Goal: Information Seeking & Learning: Compare options

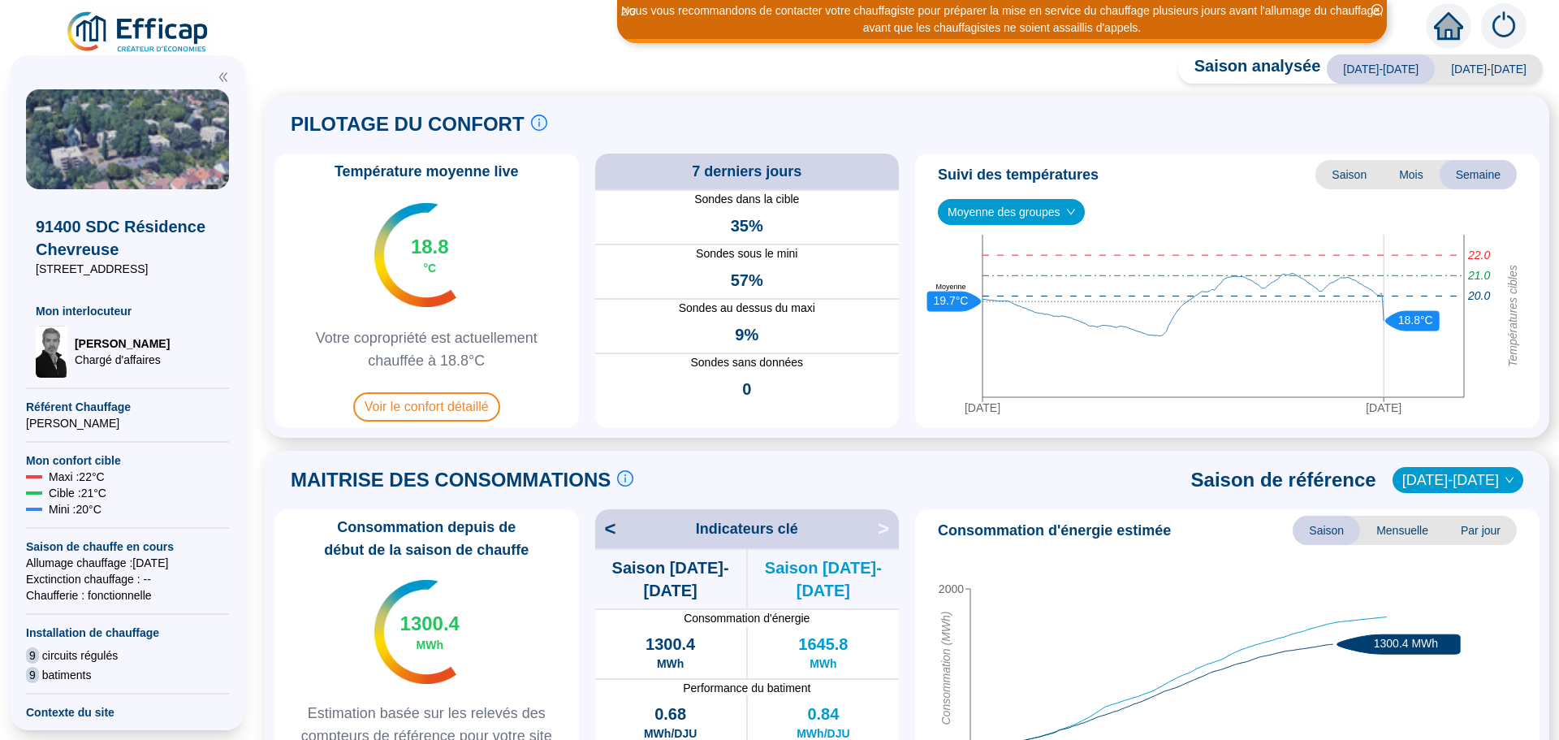
drag, startPoint x: 0, startPoint y: 152, endPoint x: 1067, endPoint y: 213, distance: 1068.9
click at [1067, 213] on icon "down" at bounding box center [1071, 212] width 10 height 10
click at [1062, 215] on span "Moyenne des groupes" at bounding box center [1012, 212] width 128 height 24
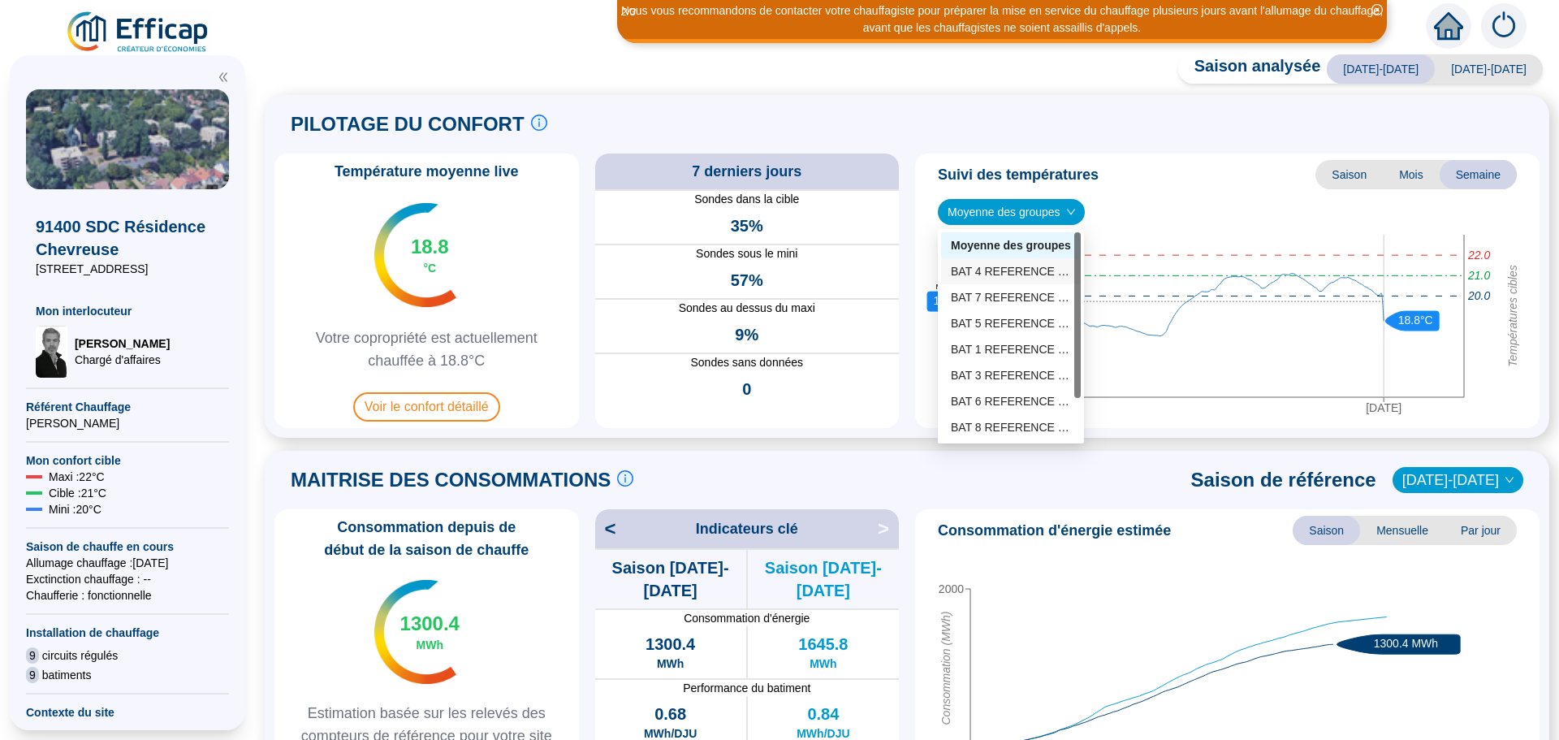
click at [1036, 266] on div "BAT 4 REFERENCE (4 sondes)" at bounding box center [1011, 271] width 120 height 17
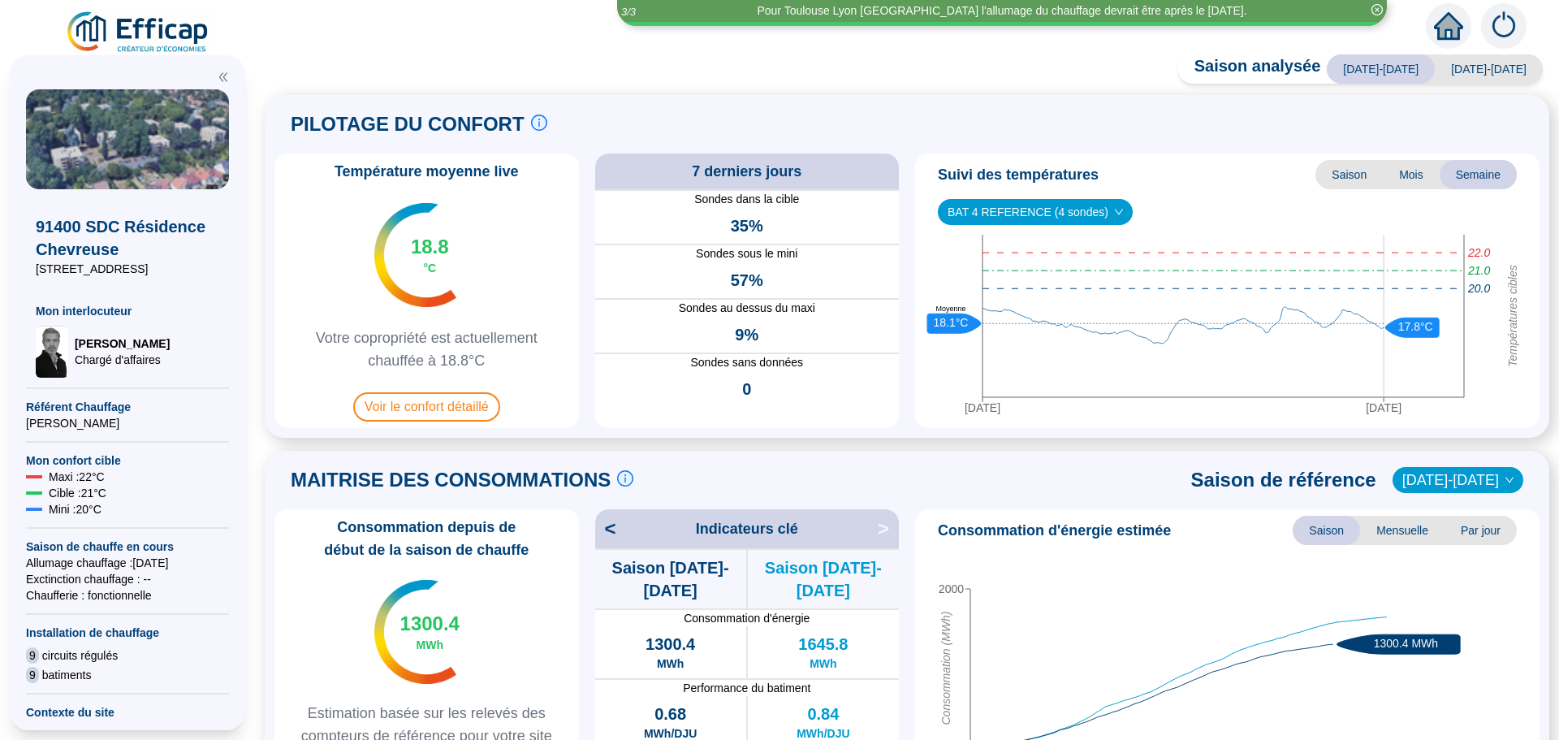
drag, startPoint x: 1036, startPoint y: 268, endPoint x: 1238, endPoint y: 198, distance: 213.9
click at [1238, 198] on div "Suivi des températures Saison Mois Semaine BAT 4 REFERENCE (4 sondes) [DATE] [D…" at bounding box center [1227, 290] width 625 height 274
click at [434, 405] on span "Voir le confort détaillé" at bounding box center [426, 406] width 147 height 29
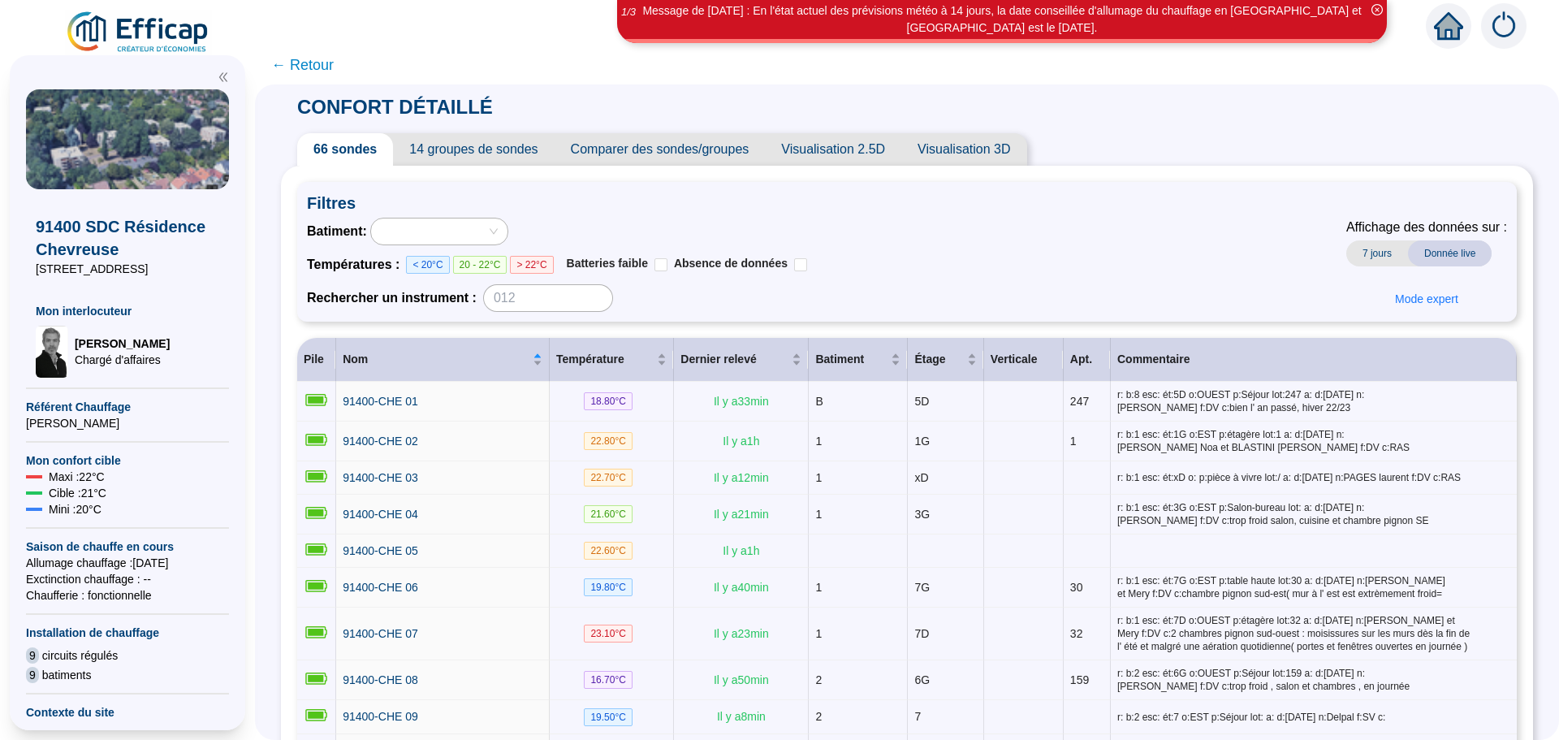
click at [728, 150] on span "Comparer des sondes/groupes" at bounding box center [660, 149] width 211 height 32
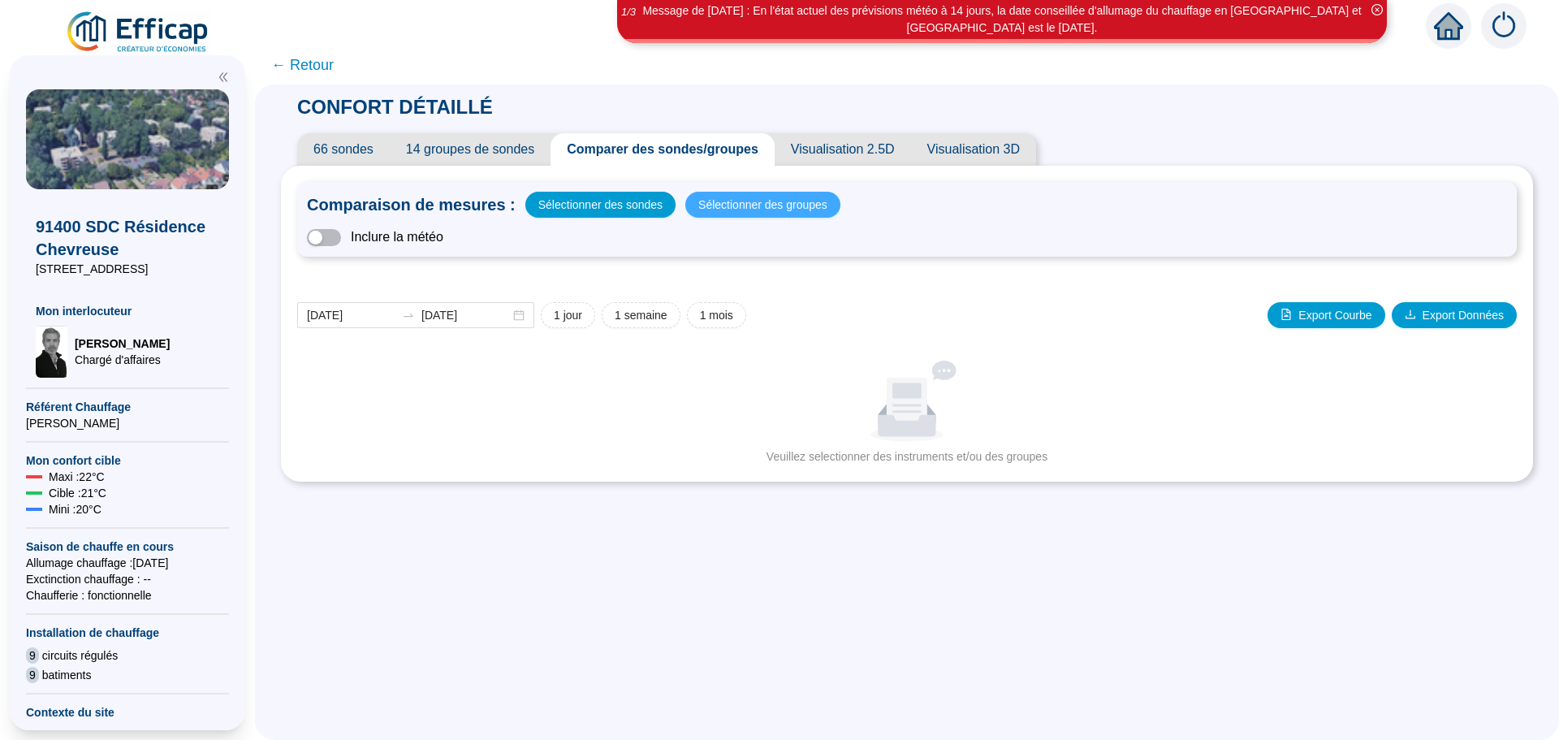
click at [788, 214] on span "Sélectionner des groupes" at bounding box center [762, 204] width 129 height 23
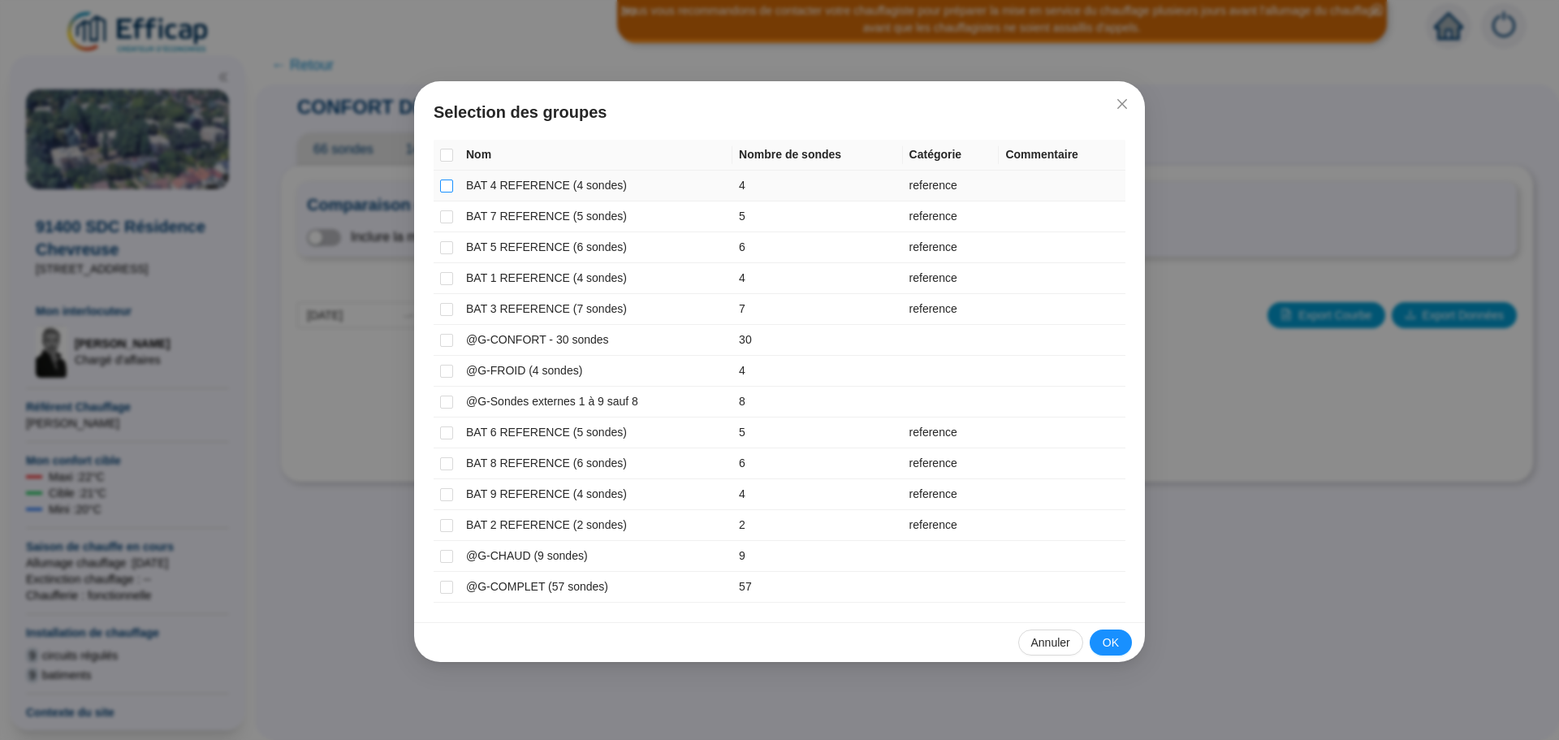
click at [446, 182] on input "checkbox" at bounding box center [446, 185] width 13 height 13
checkbox input "true"
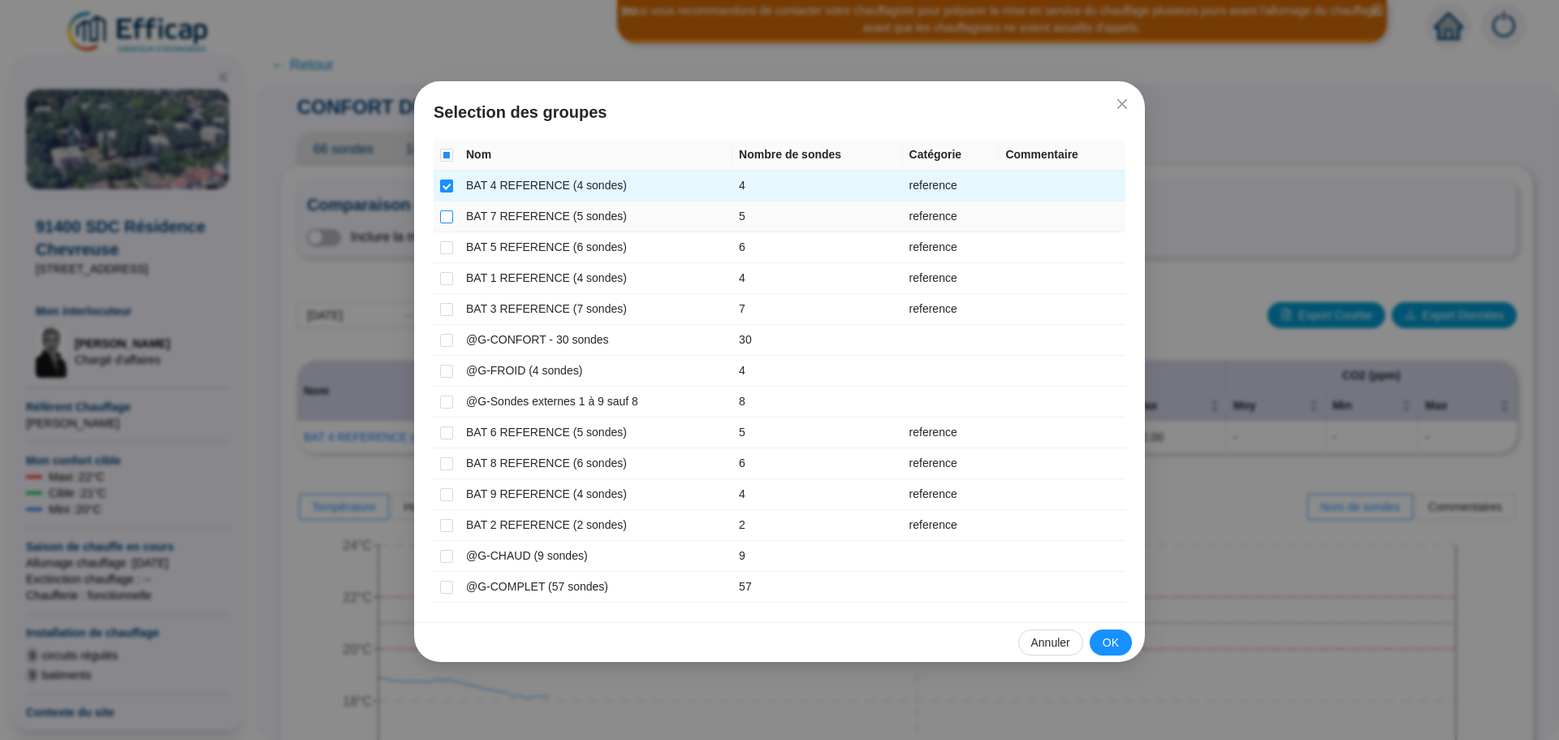
click at [445, 217] on input "checkbox" at bounding box center [446, 216] width 13 height 13
checkbox input "true"
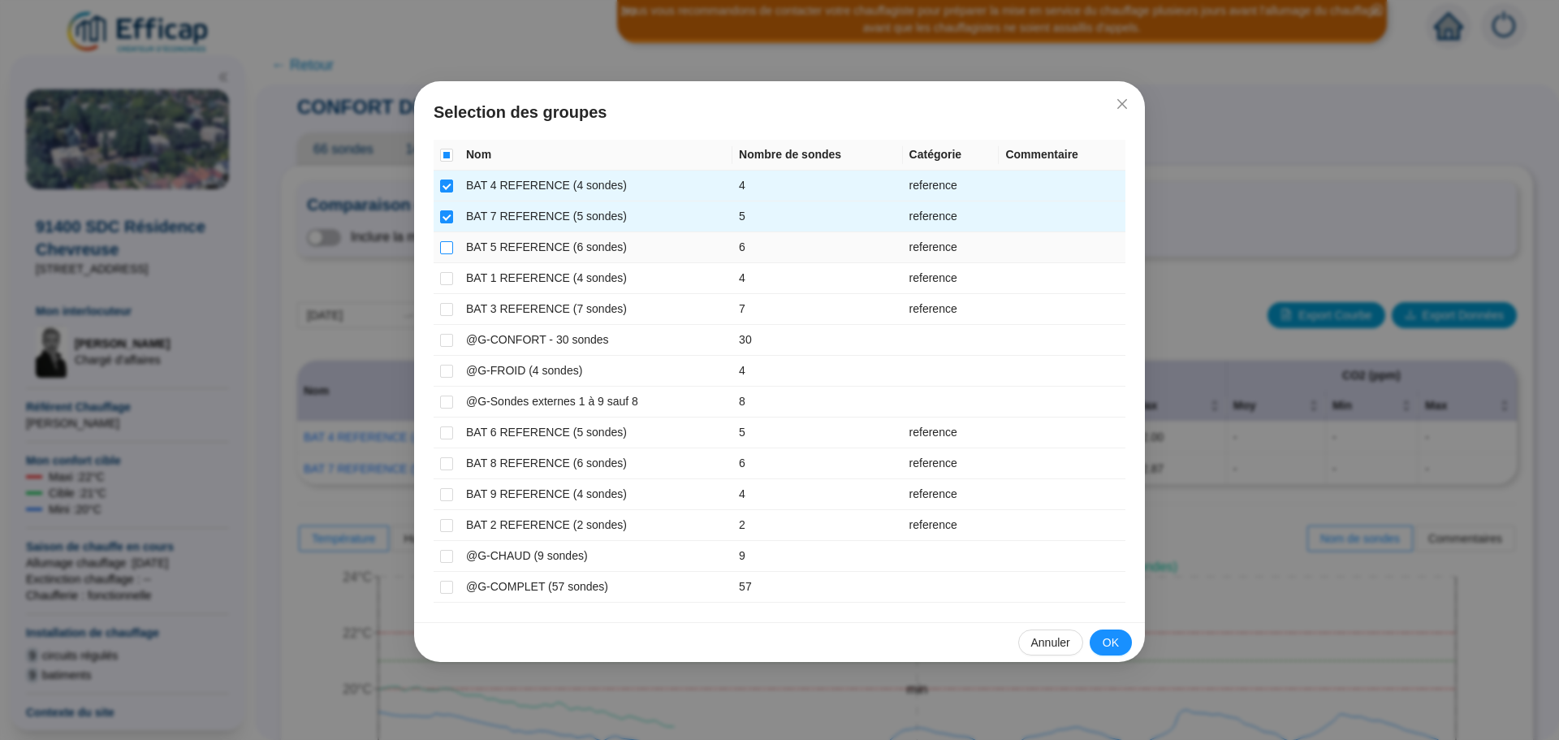
click at [447, 244] on input "checkbox" at bounding box center [446, 247] width 13 height 13
checkbox input "true"
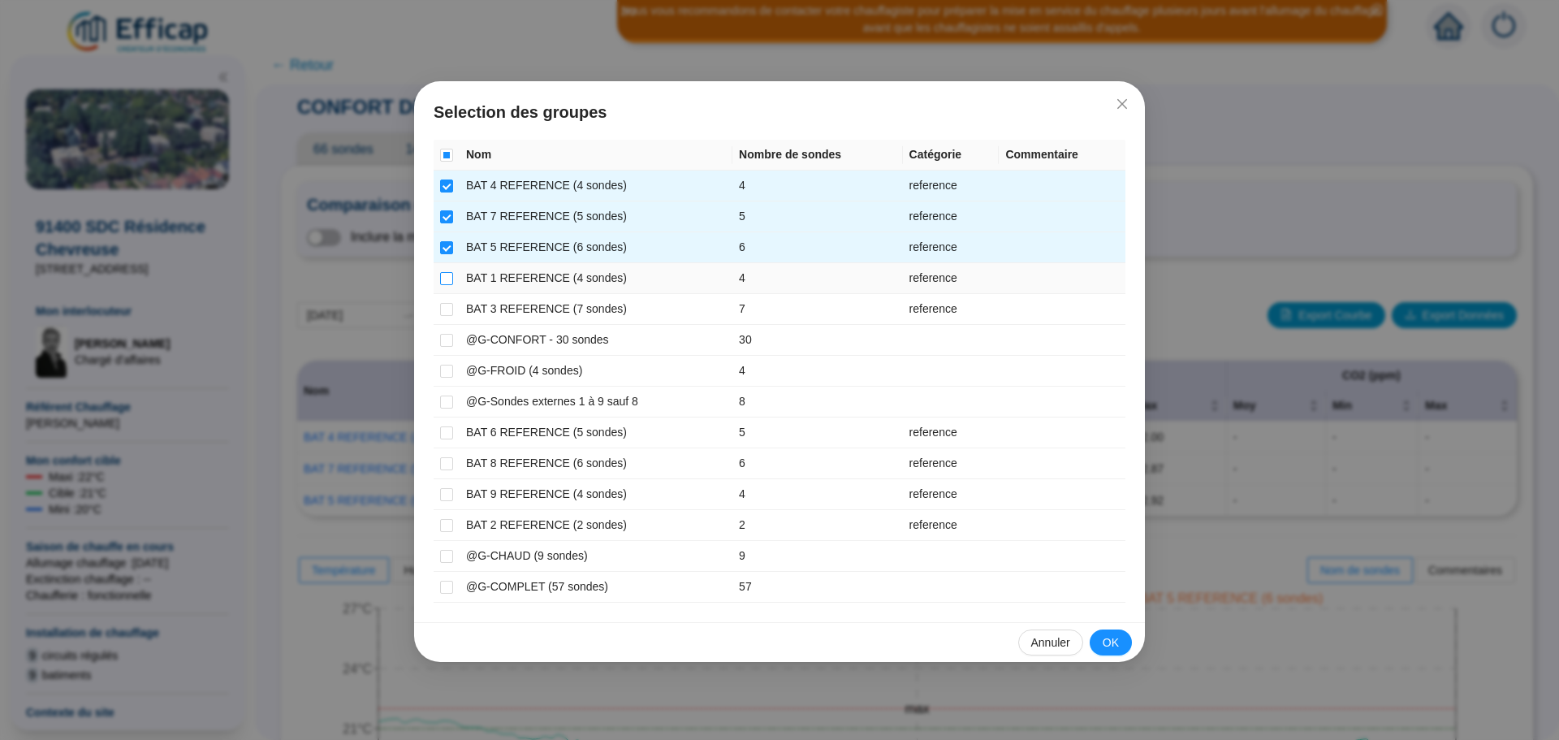
click at [443, 277] on input "checkbox" at bounding box center [446, 278] width 13 height 13
checkbox input "true"
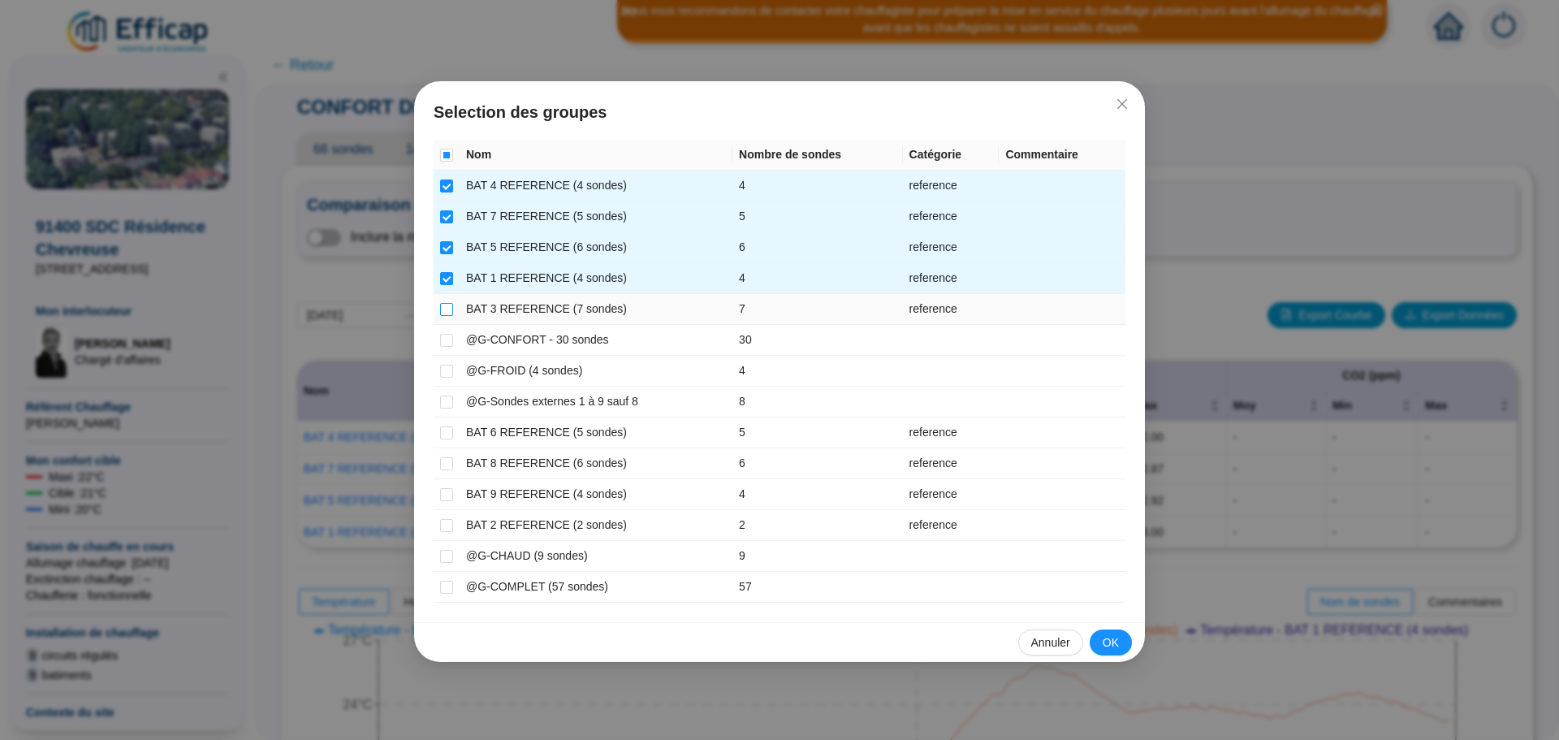
click at [449, 308] on input "checkbox" at bounding box center [446, 309] width 13 height 13
checkbox input "true"
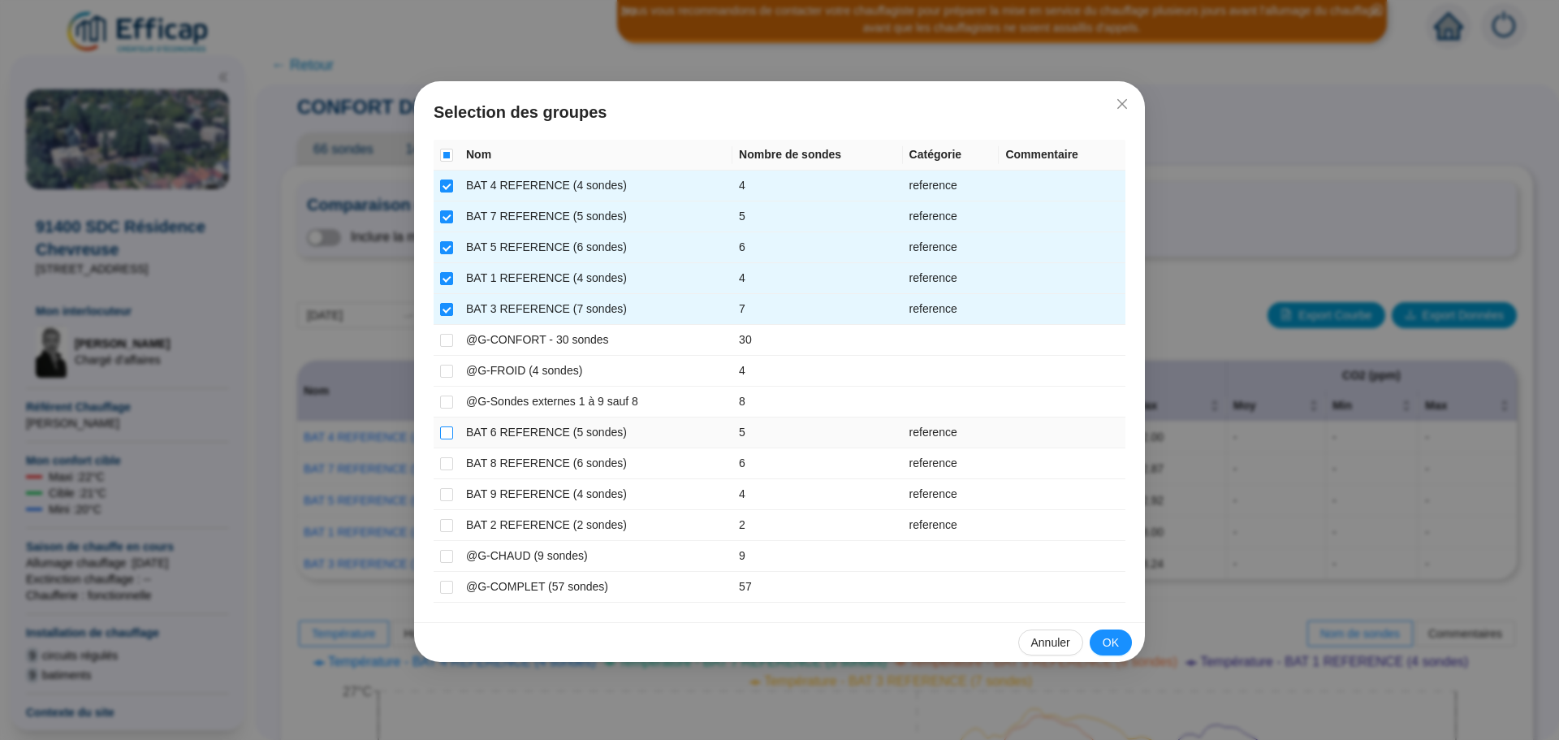
click at [444, 429] on input "checkbox" at bounding box center [446, 432] width 13 height 13
checkbox input "true"
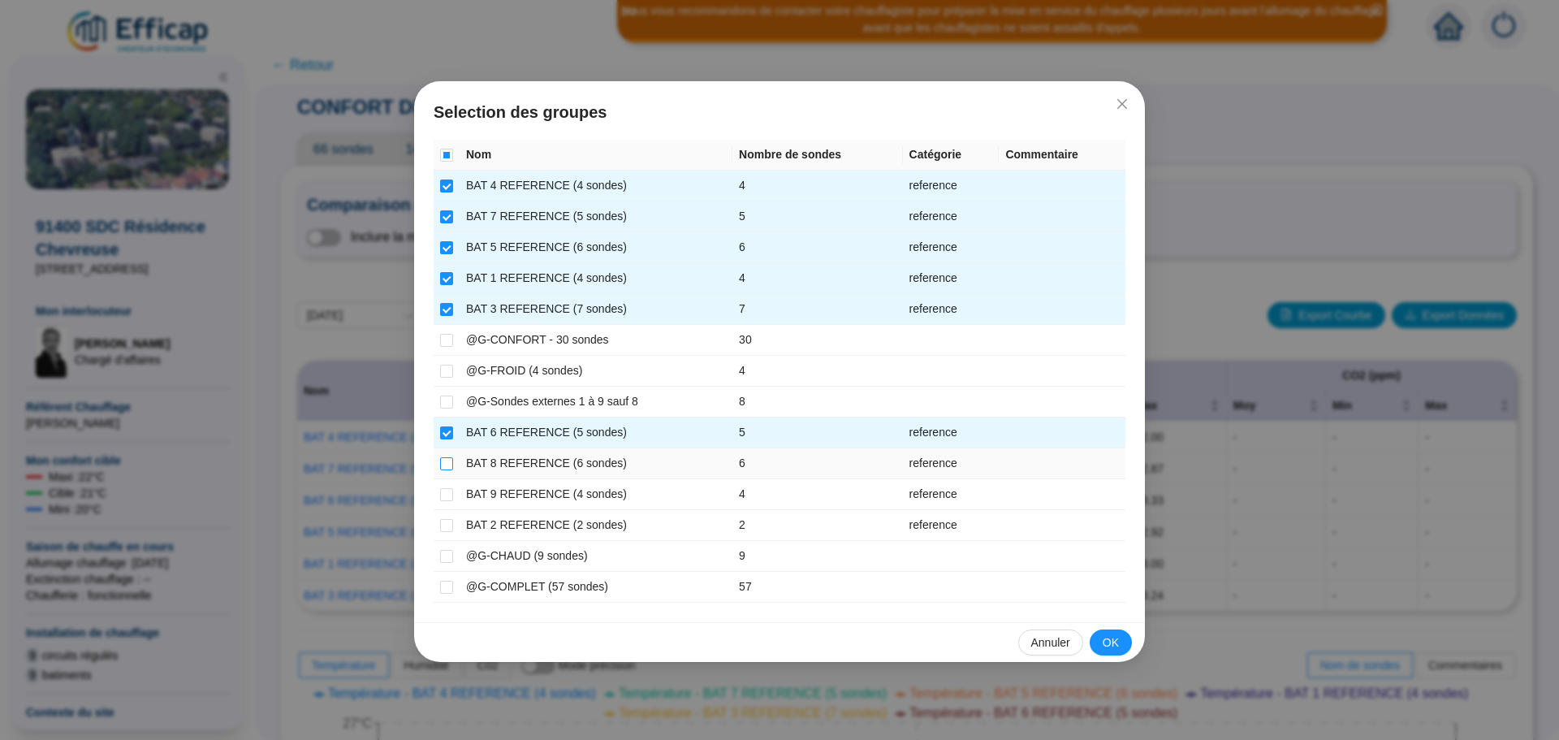
click at [447, 462] on input "checkbox" at bounding box center [446, 463] width 13 height 13
checkbox input "true"
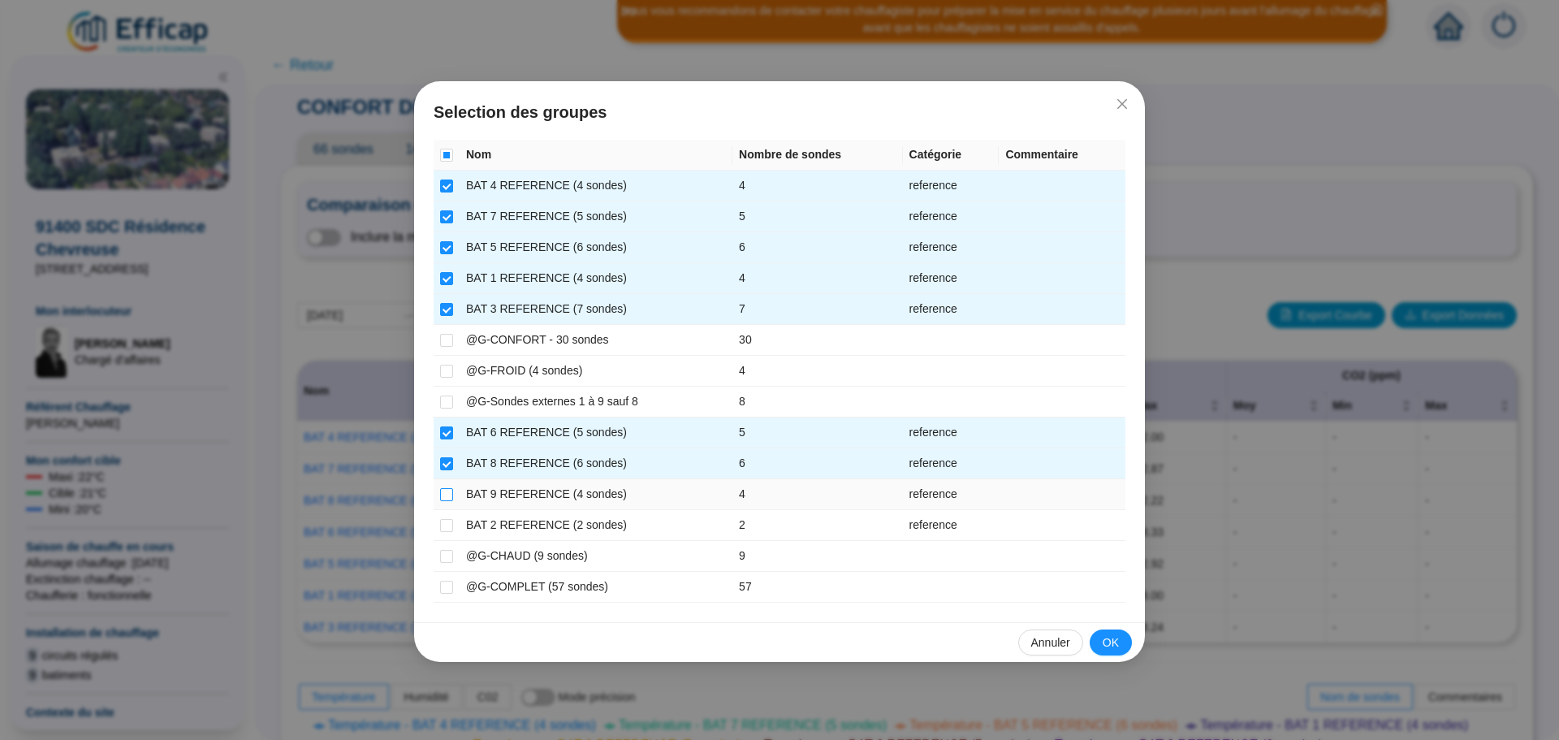
click at [443, 495] on input "checkbox" at bounding box center [446, 494] width 13 height 13
checkbox input "true"
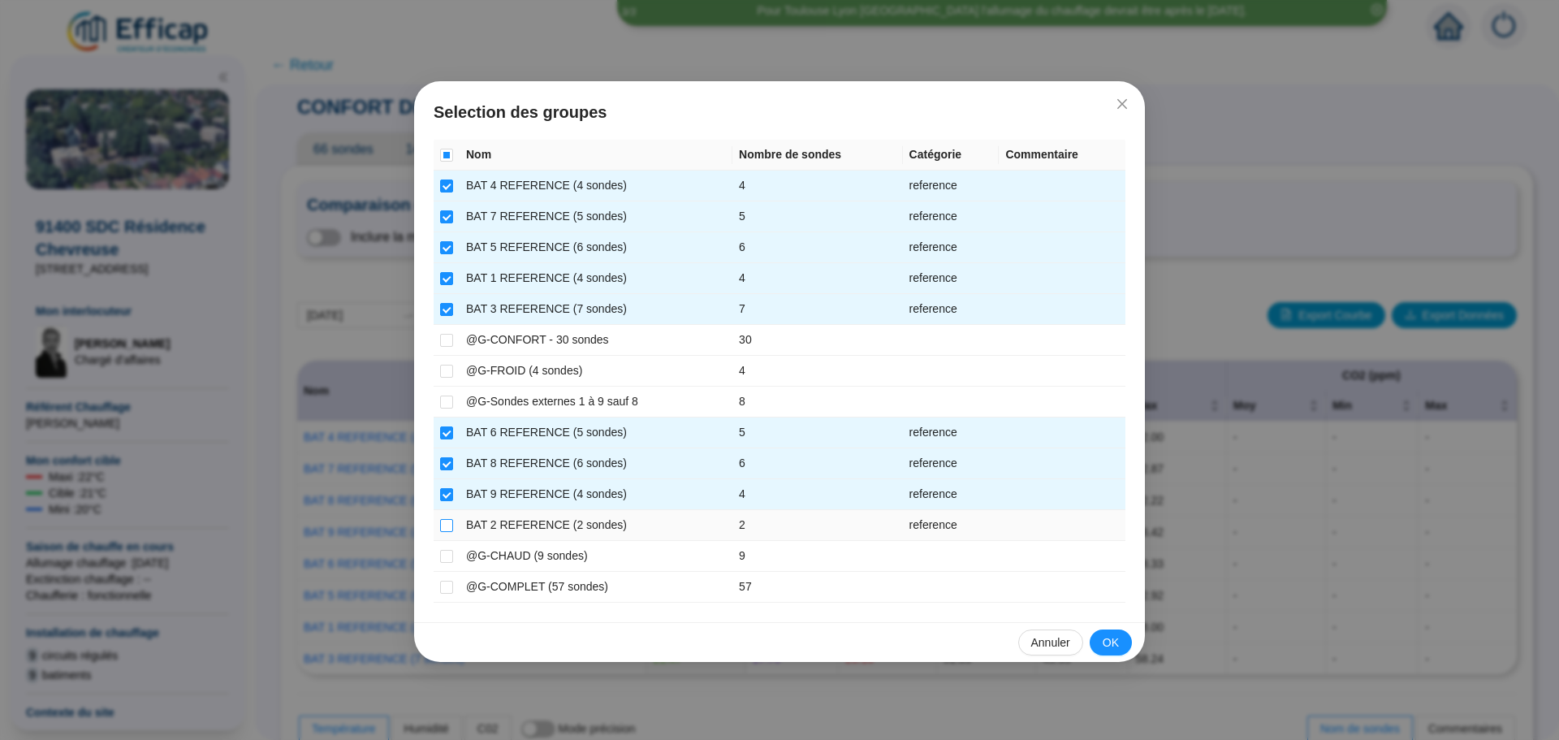
click at [442, 525] on input "checkbox" at bounding box center [446, 525] width 13 height 13
checkbox input "true"
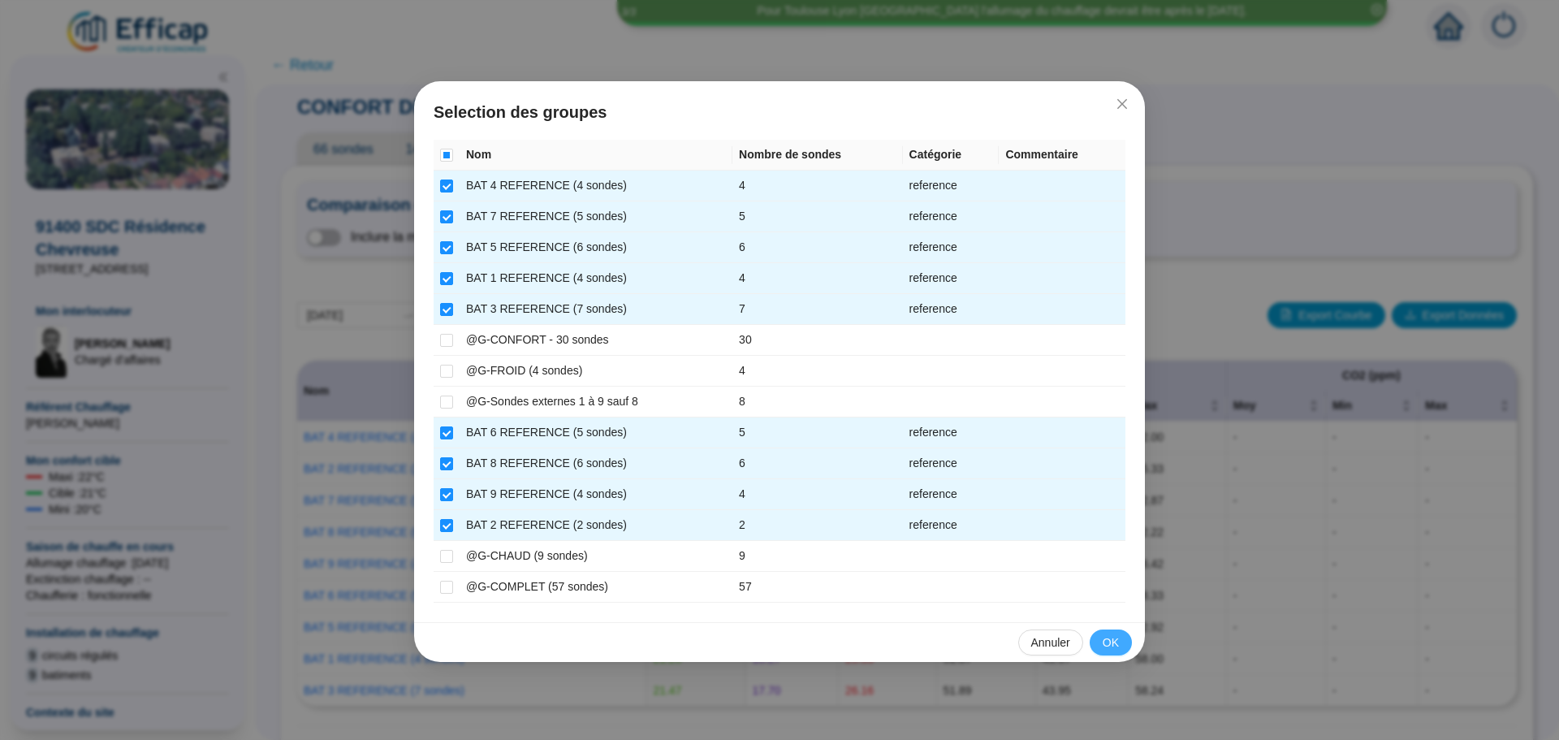
click at [1115, 642] on span "OK" at bounding box center [1111, 642] width 16 height 17
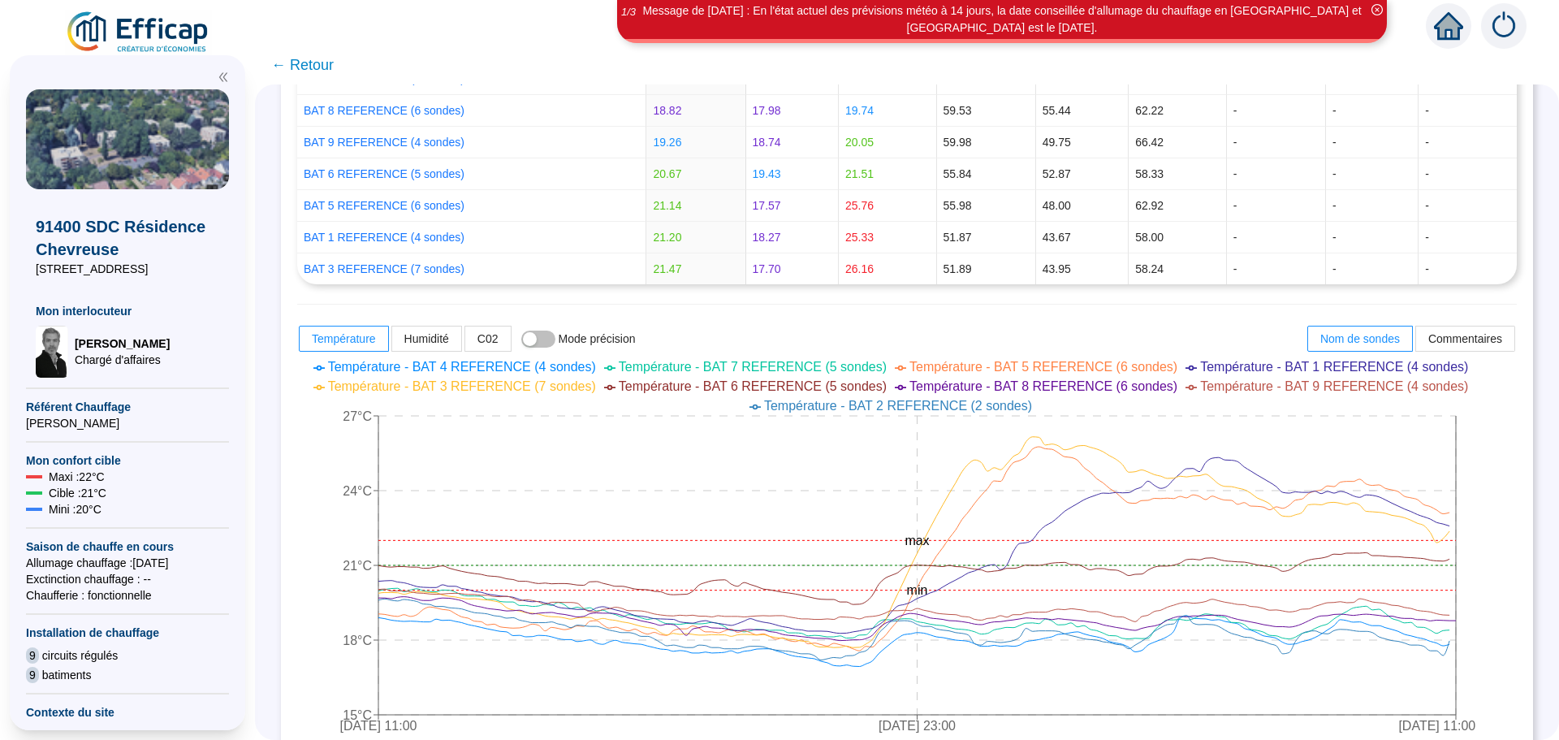
scroll to position [427, 0]
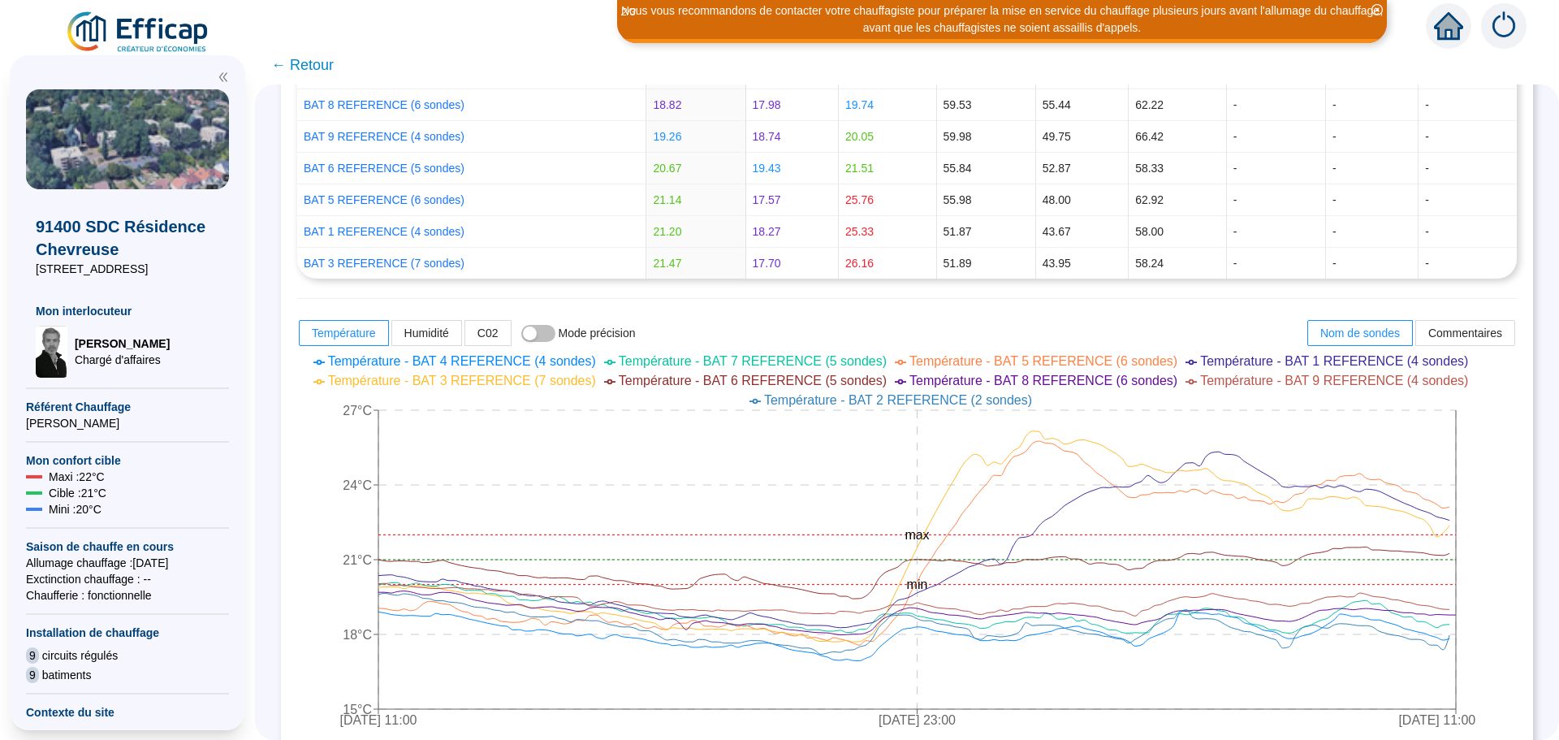
click at [318, 65] on span "← Retour" at bounding box center [302, 65] width 63 height 23
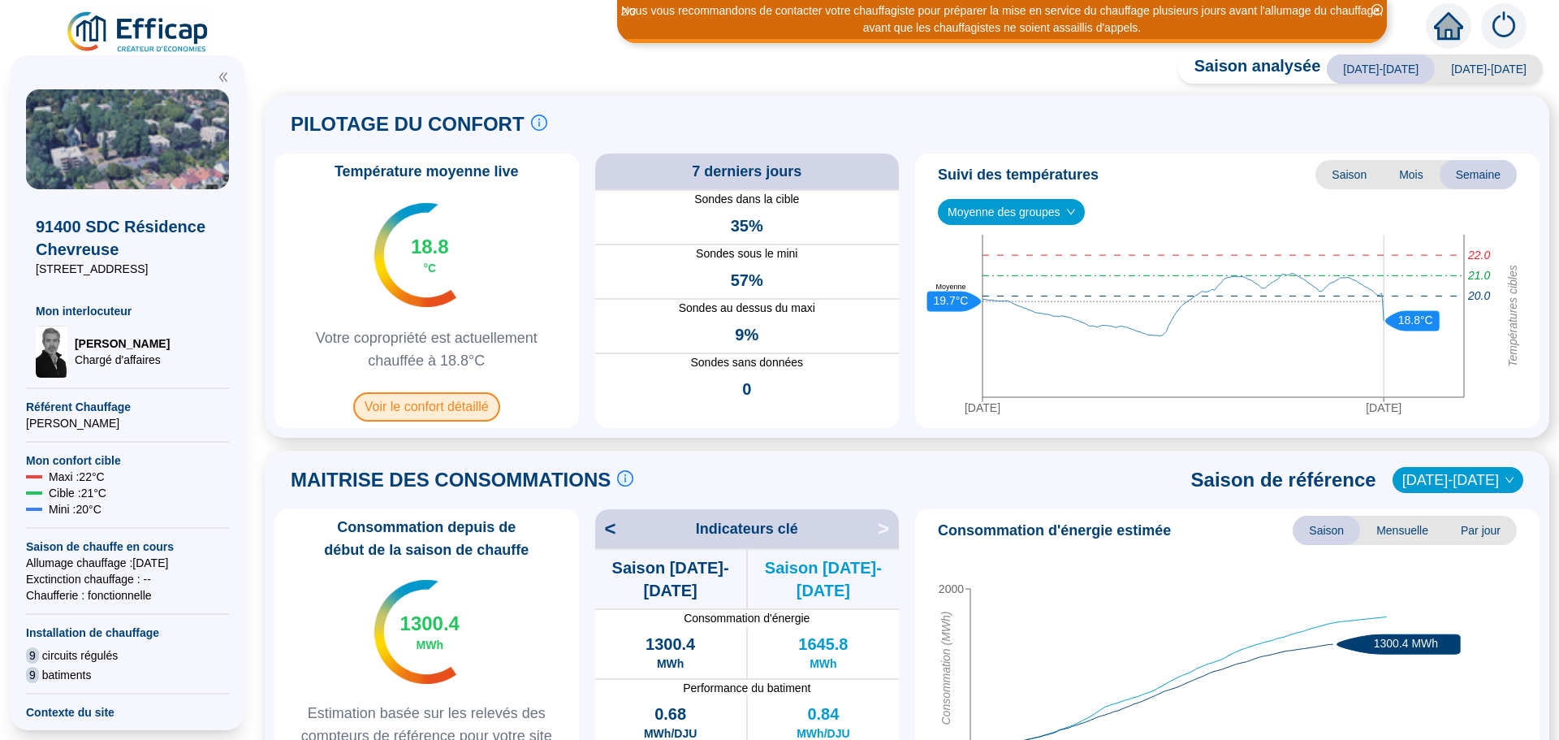
click at [415, 404] on span "Voir le confort détaillé" at bounding box center [426, 406] width 147 height 29
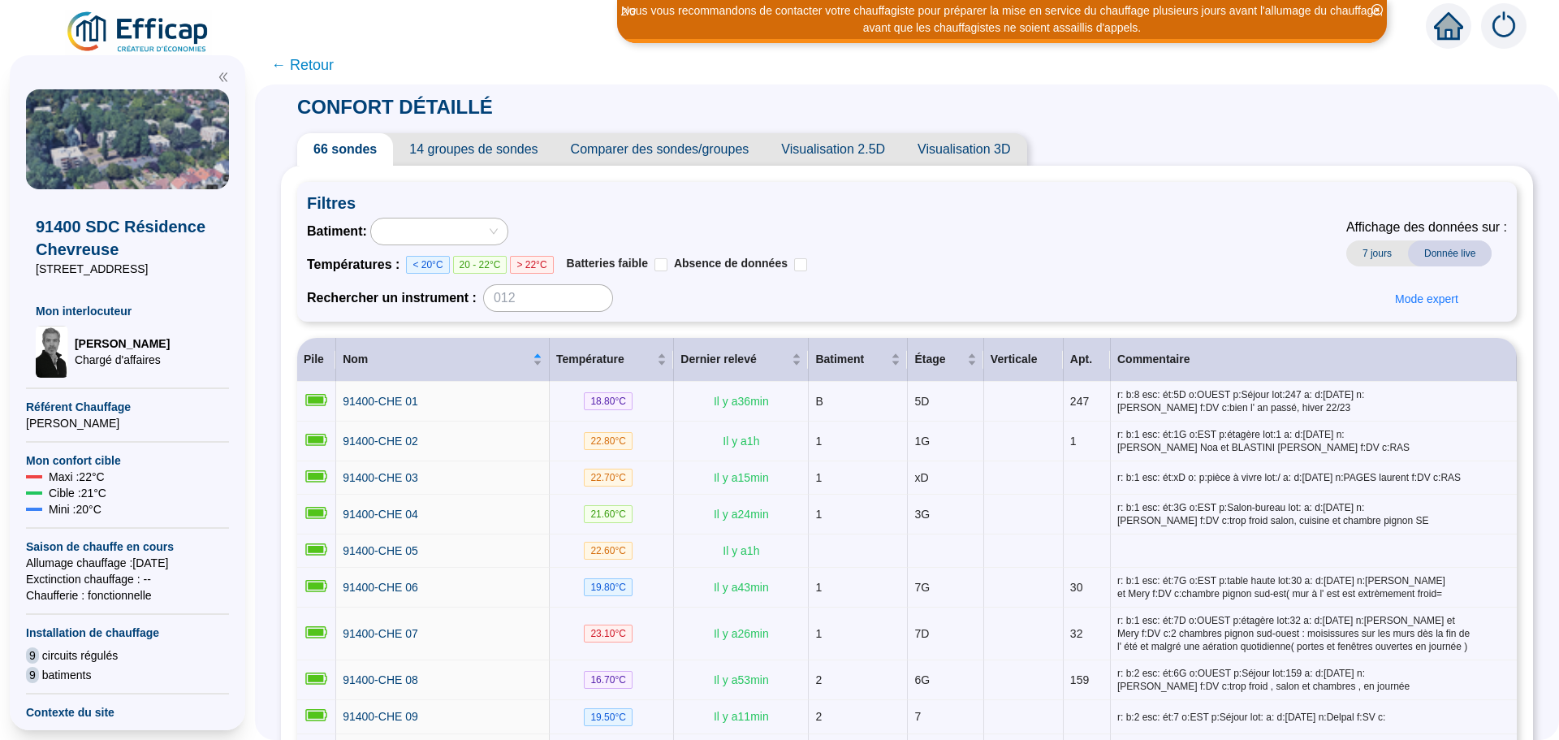
click at [652, 150] on span "Comparer des sondes/groupes" at bounding box center [660, 149] width 211 height 32
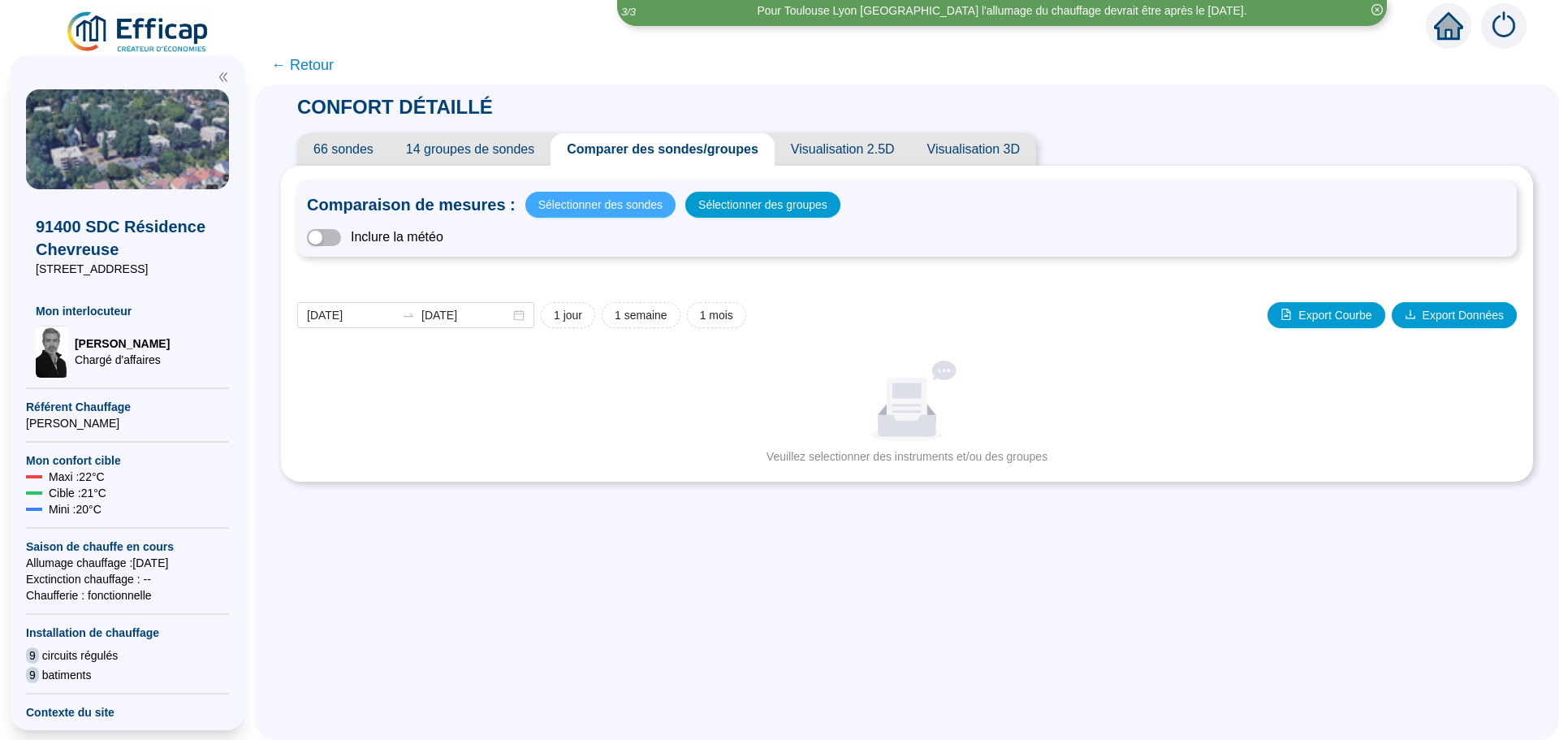
click at [607, 204] on span "Sélectionner des sondes" at bounding box center [600, 204] width 124 height 23
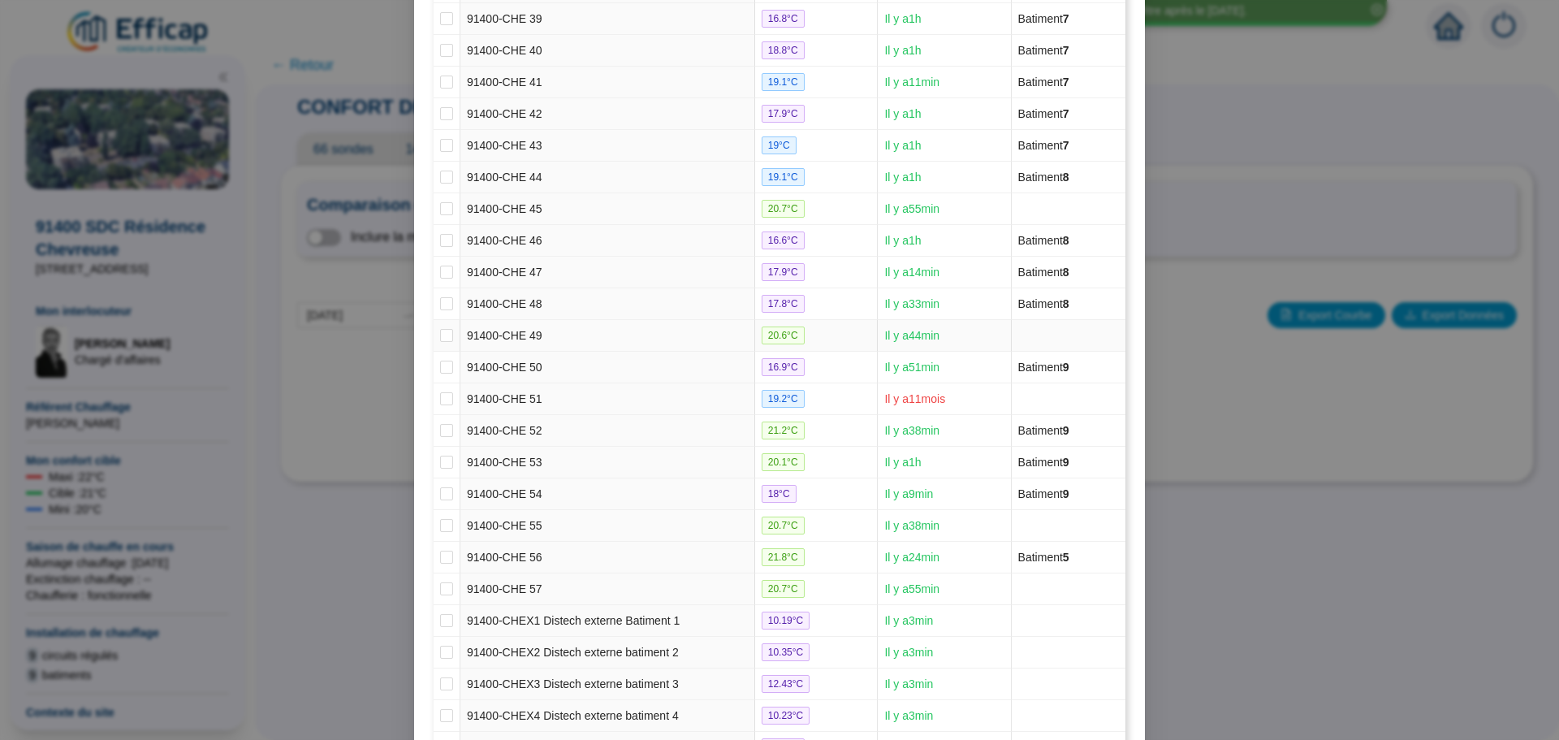
scroll to position [1662, 0]
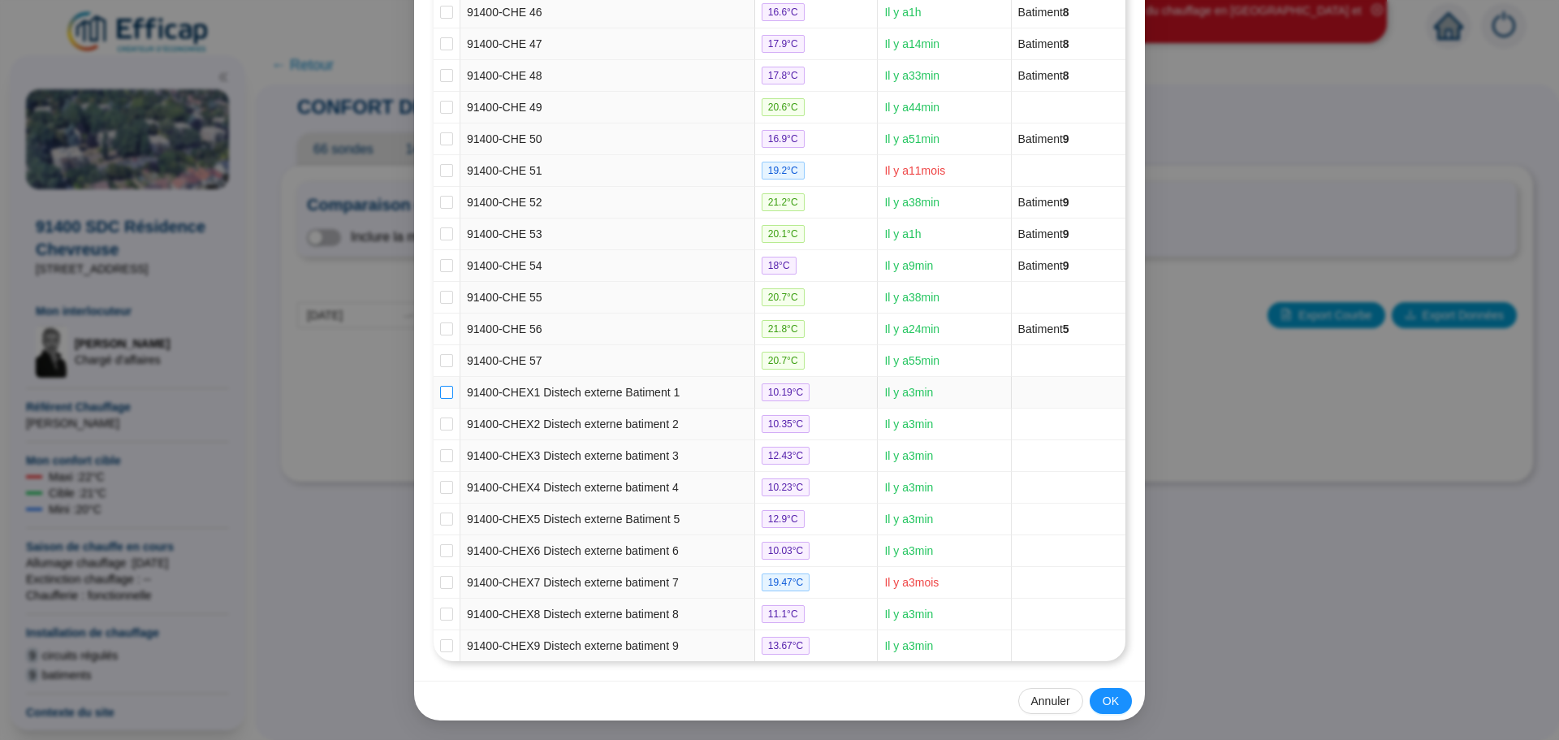
click at [442, 393] on input "checkbox" at bounding box center [446, 392] width 13 height 13
checkbox input "true"
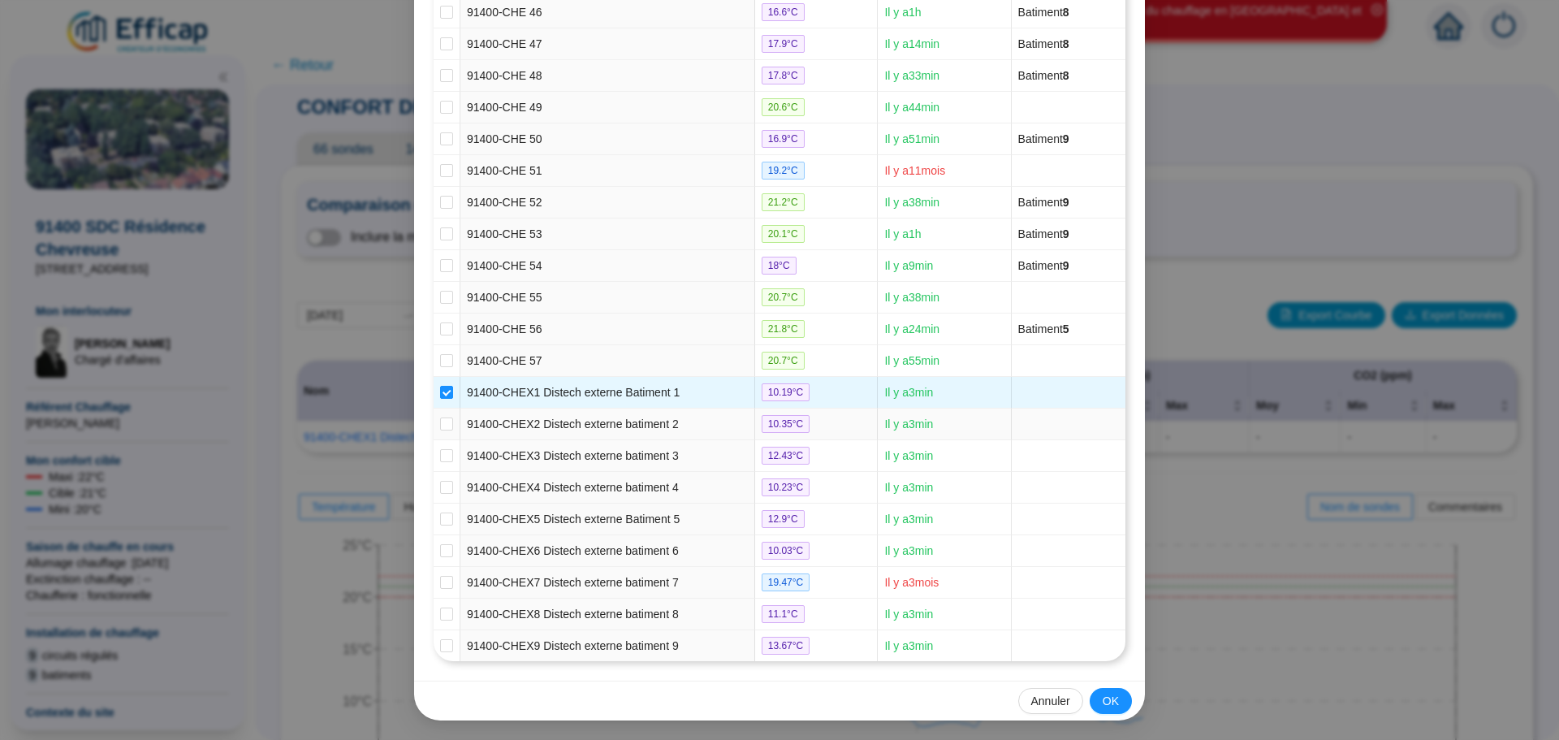
drag, startPoint x: 442, startPoint y: 422, endPoint x: 439, endPoint y: 437, distance: 14.8
click at [442, 425] on input "checkbox" at bounding box center [446, 423] width 13 height 13
checkbox input "true"
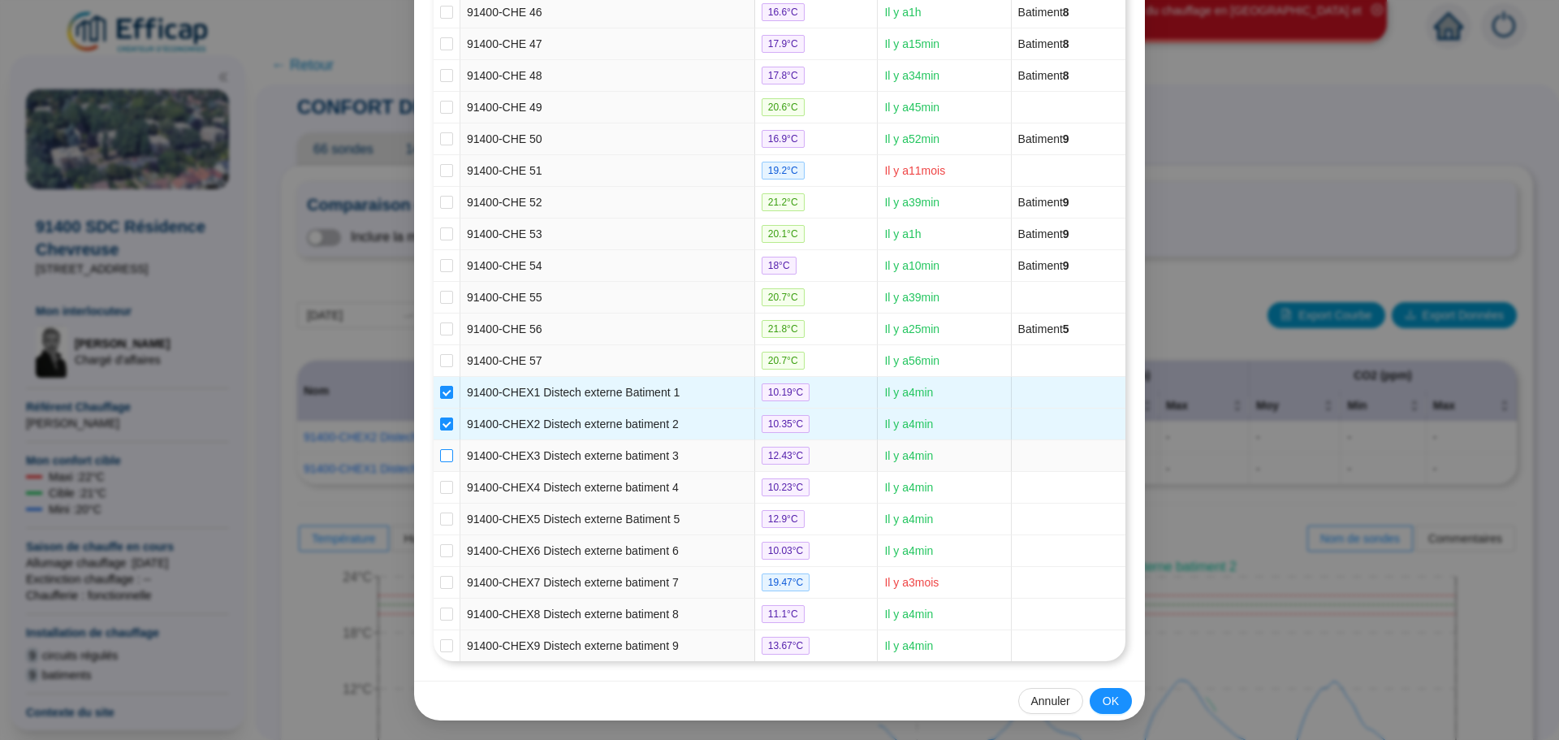
click at [440, 451] on input "checkbox" at bounding box center [446, 455] width 13 height 13
checkbox input "true"
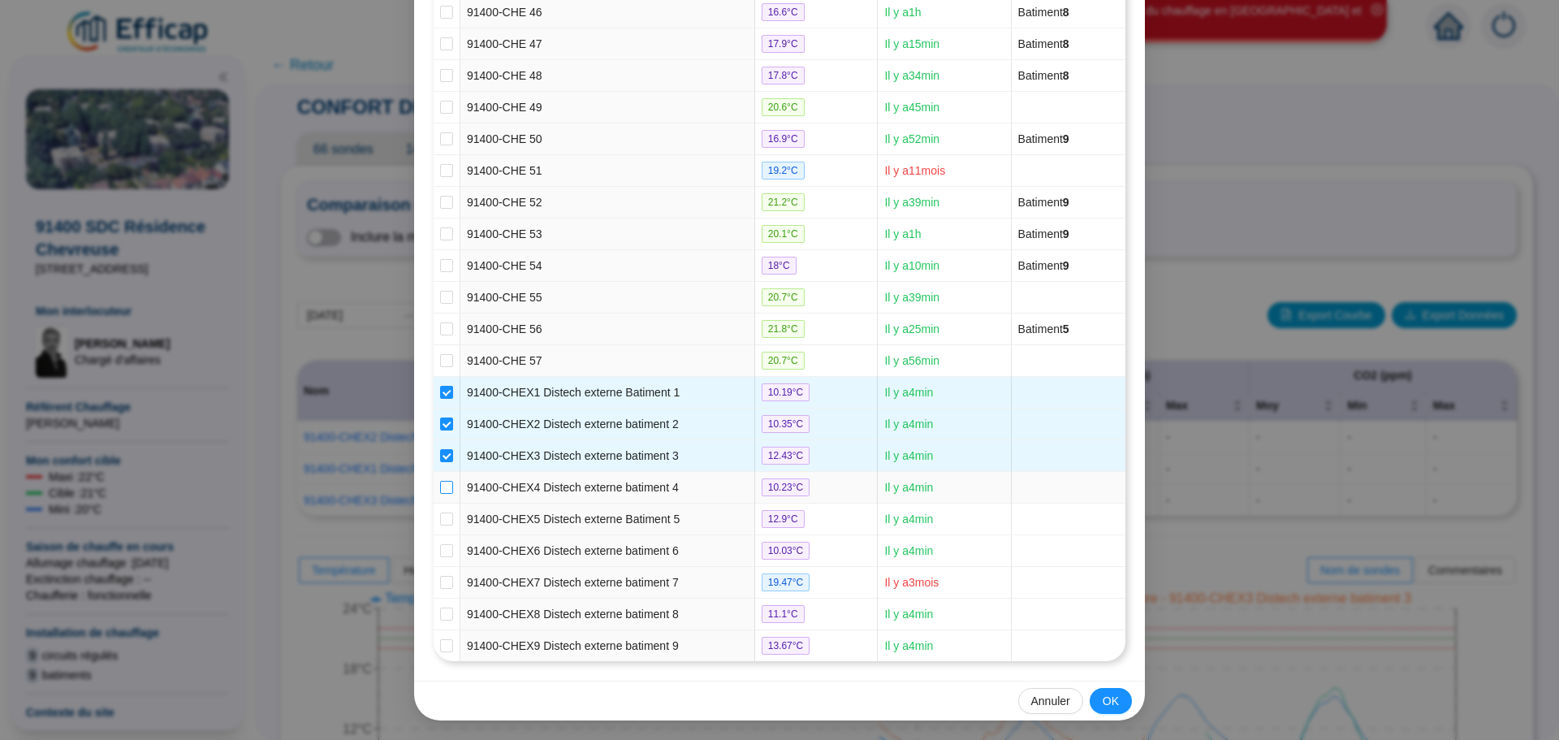
click at [440, 484] on input "checkbox" at bounding box center [446, 487] width 13 height 13
checkbox input "true"
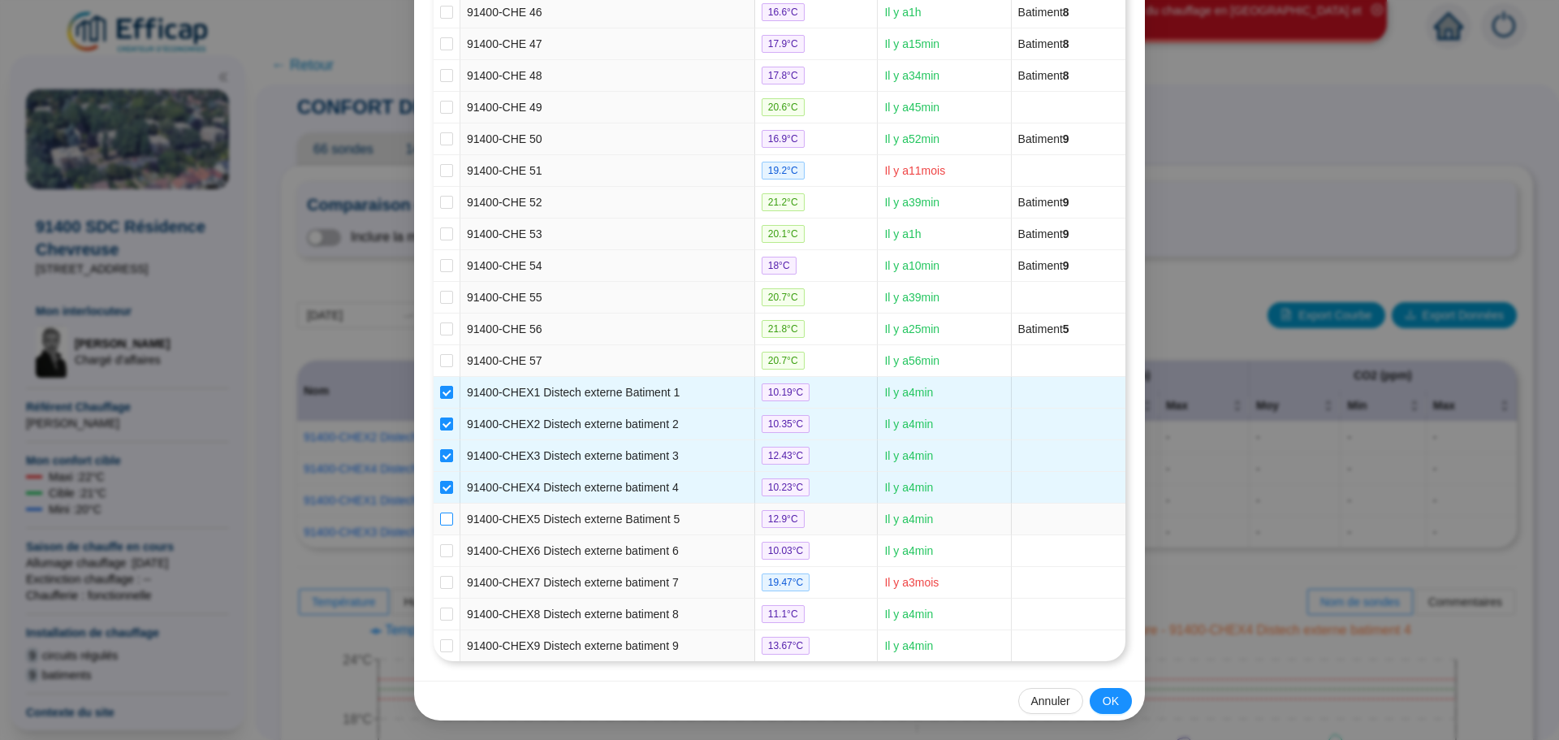
click at [440, 516] on input "checkbox" at bounding box center [446, 518] width 13 height 13
checkbox input "true"
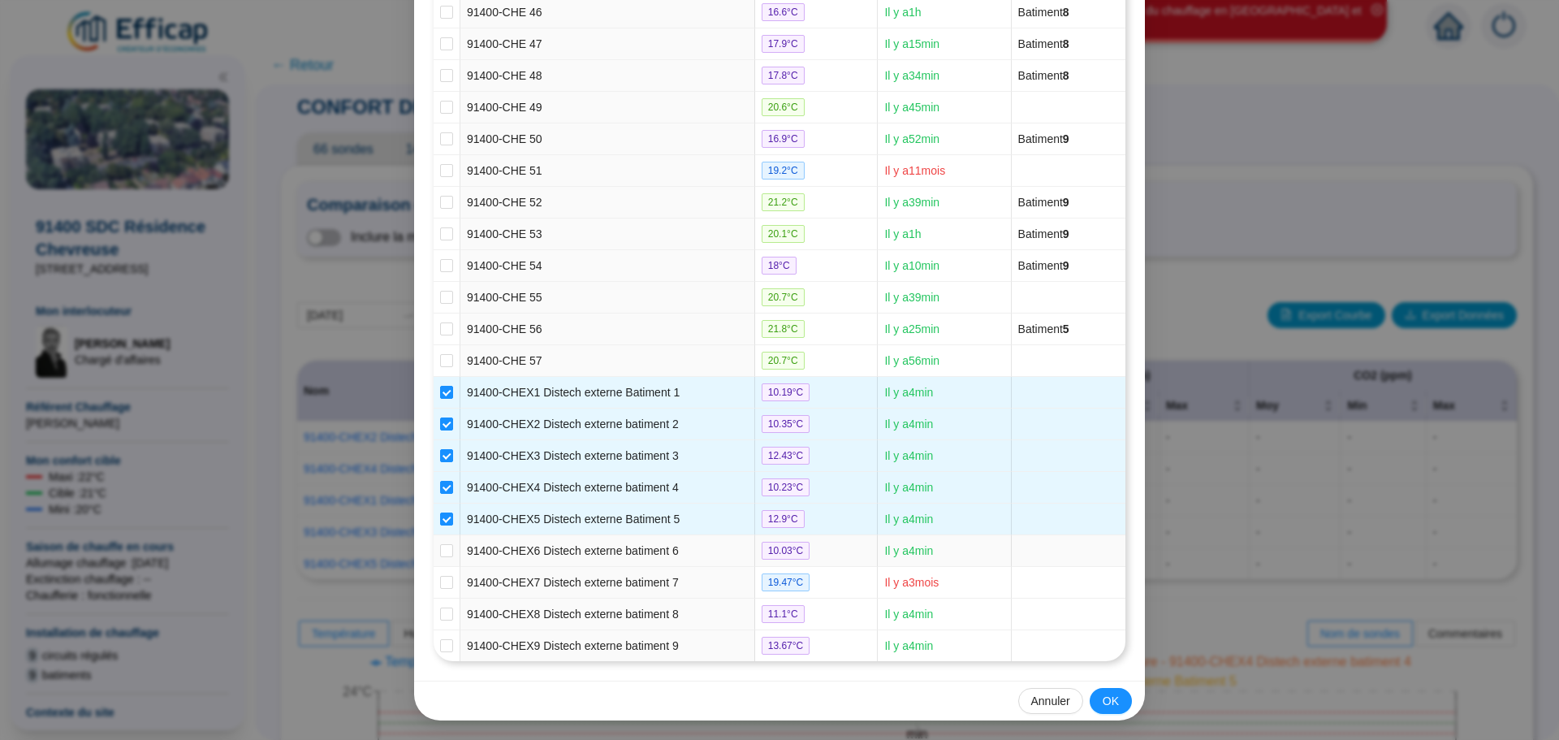
drag, startPoint x: 440, startPoint y: 549, endPoint x: 437, endPoint y: 562, distance: 13.4
click at [440, 553] on input "checkbox" at bounding box center [446, 550] width 13 height 13
checkbox input "true"
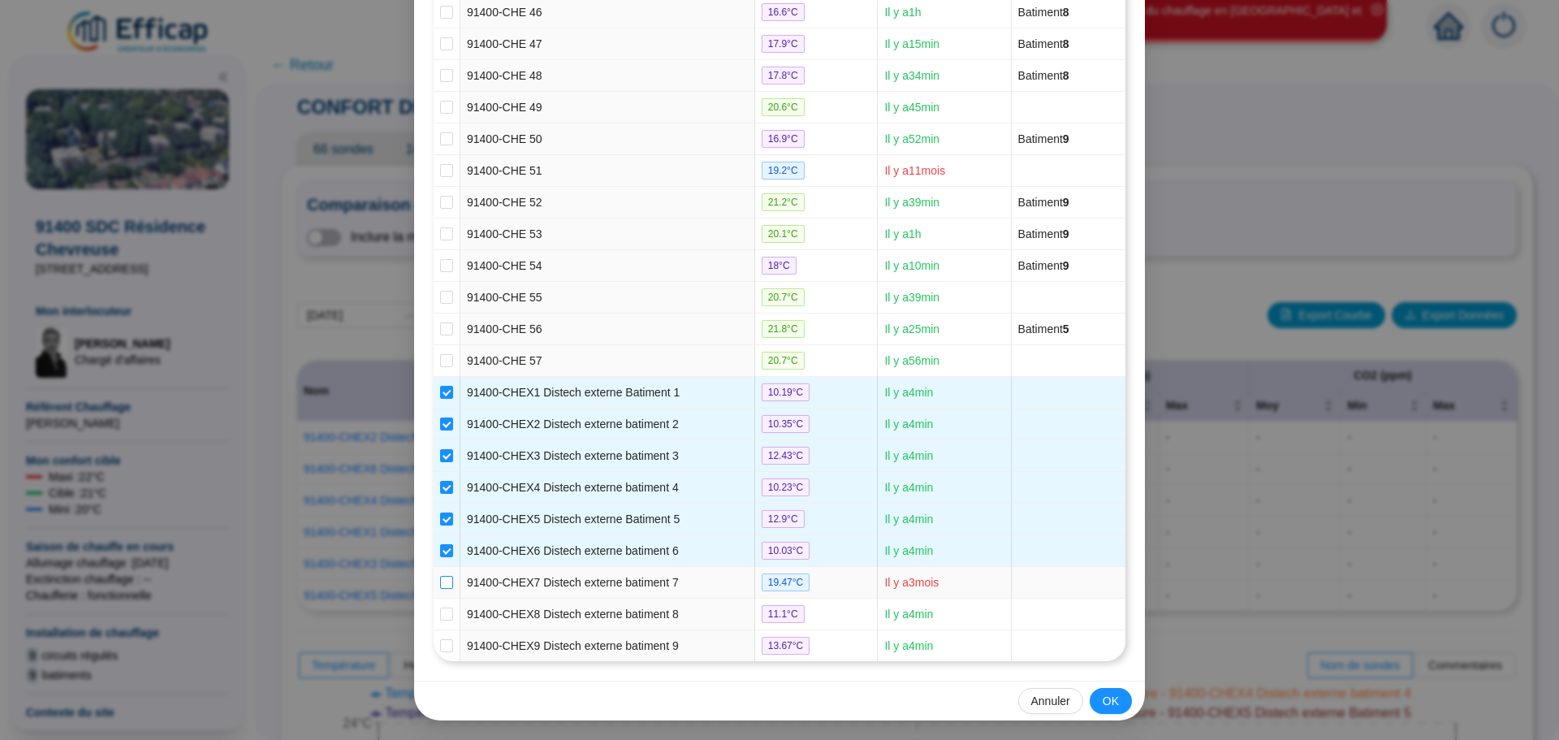
drag, startPoint x: 443, startPoint y: 581, endPoint x: 443, endPoint y: 599, distance: 17.9
click at [443, 583] on input "checkbox" at bounding box center [446, 582] width 13 height 13
checkbox input "true"
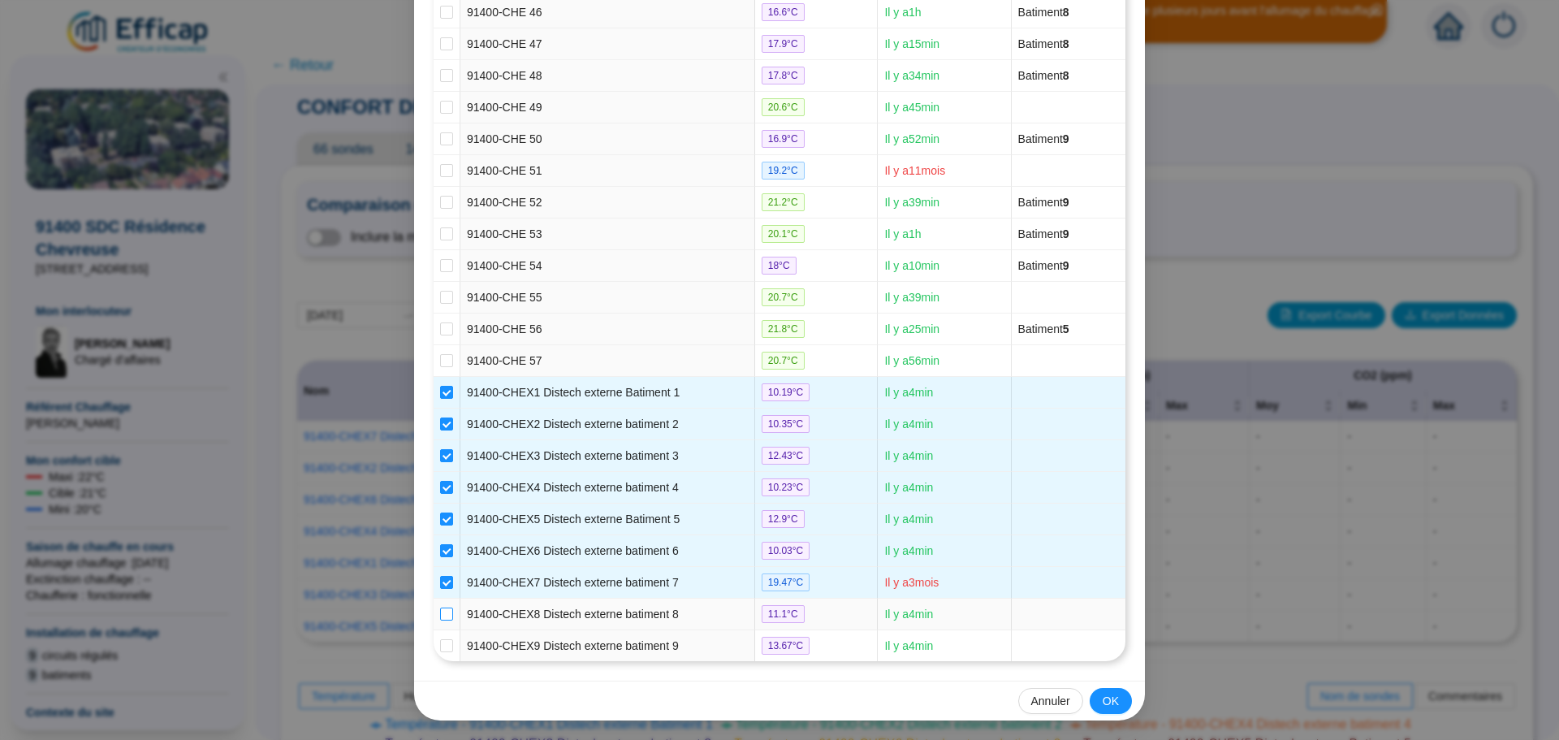
click at [440, 610] on input "checkbox" at bounding box center [446, 613] width 13 height 13
checkbox input "true"
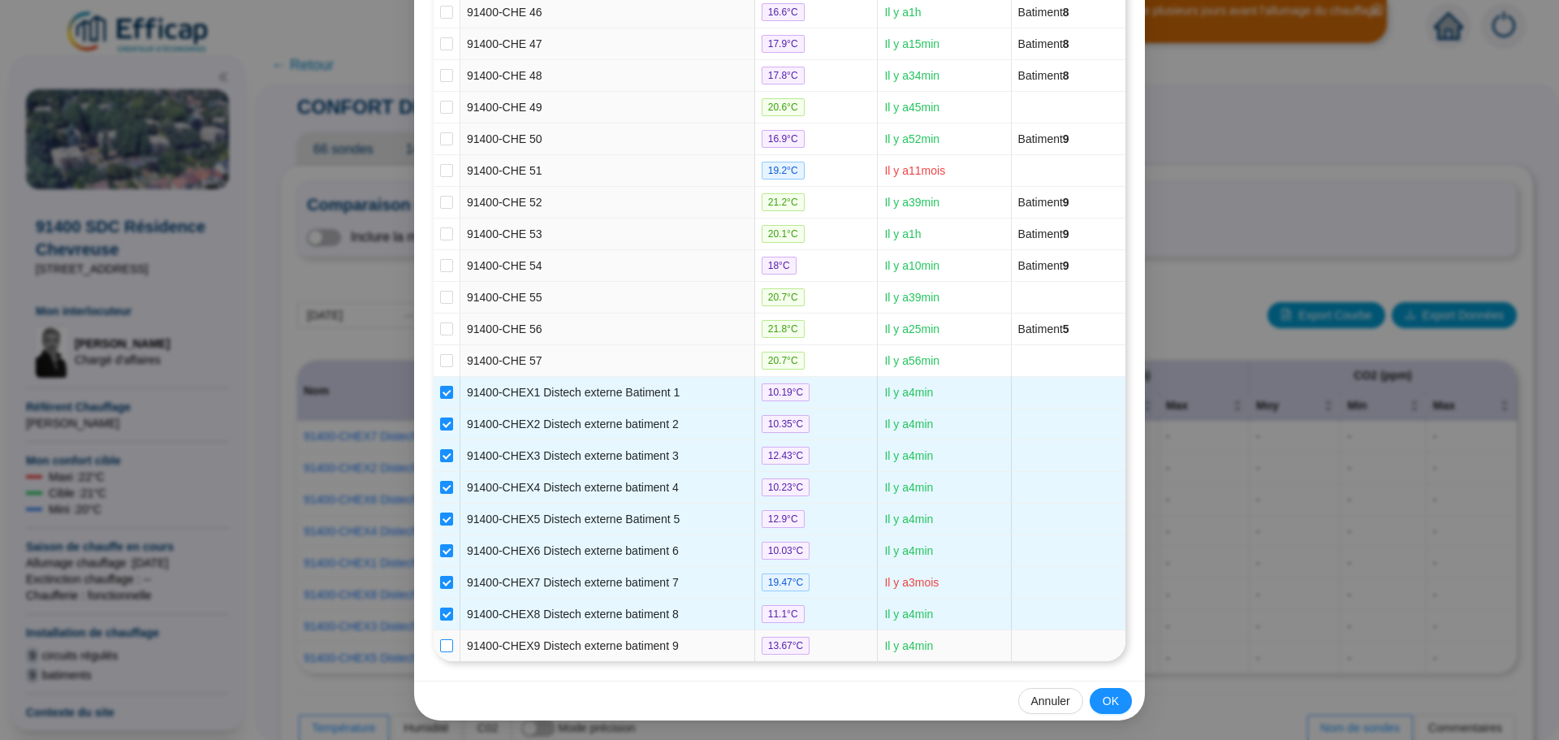
click at [440, 645] on input "checkbox" at bounding box center [446, 645] width 13 height 13
checkbox input "true"
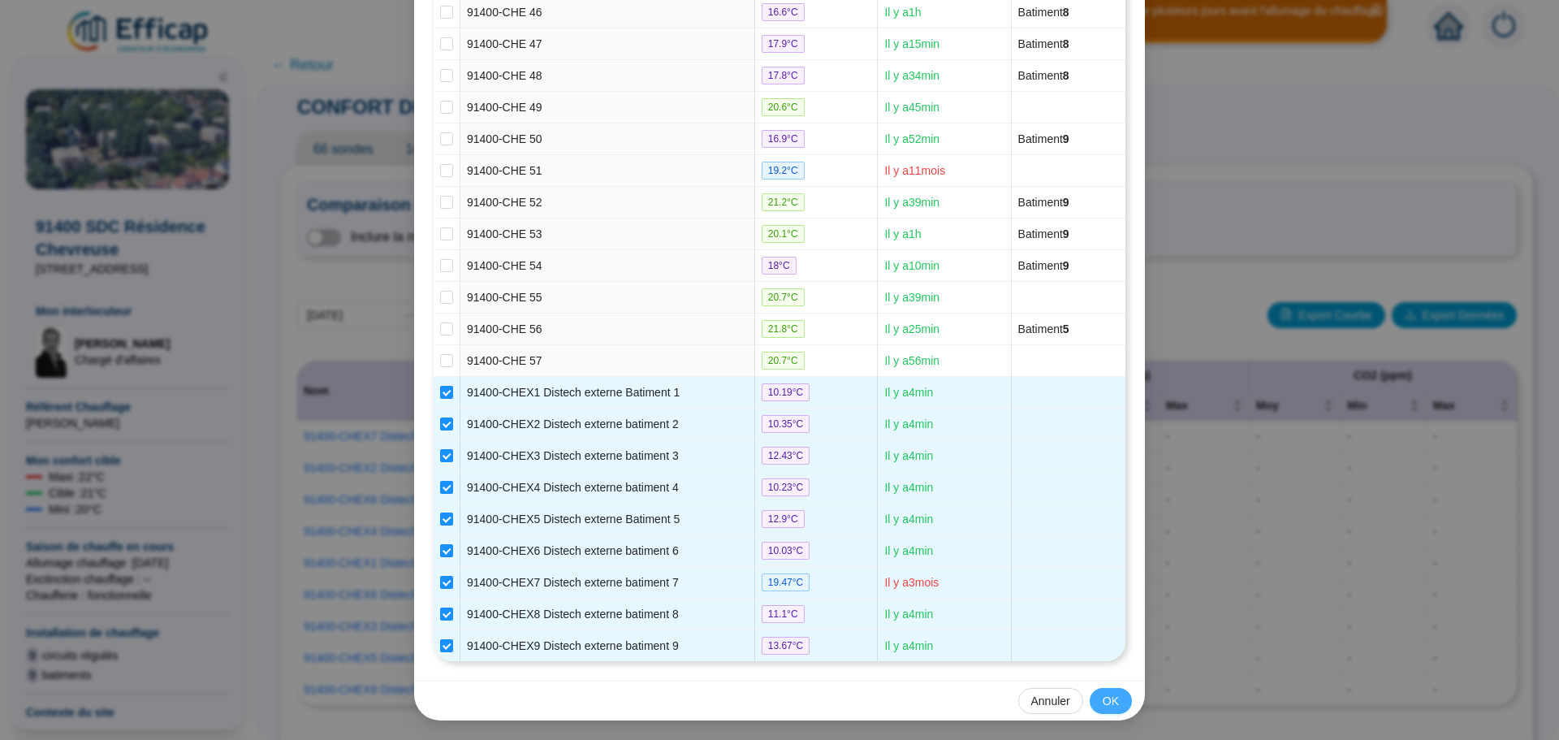
click at [1094, 701] on button "OK" at bounding box center [1111, 701] width 42 height 26
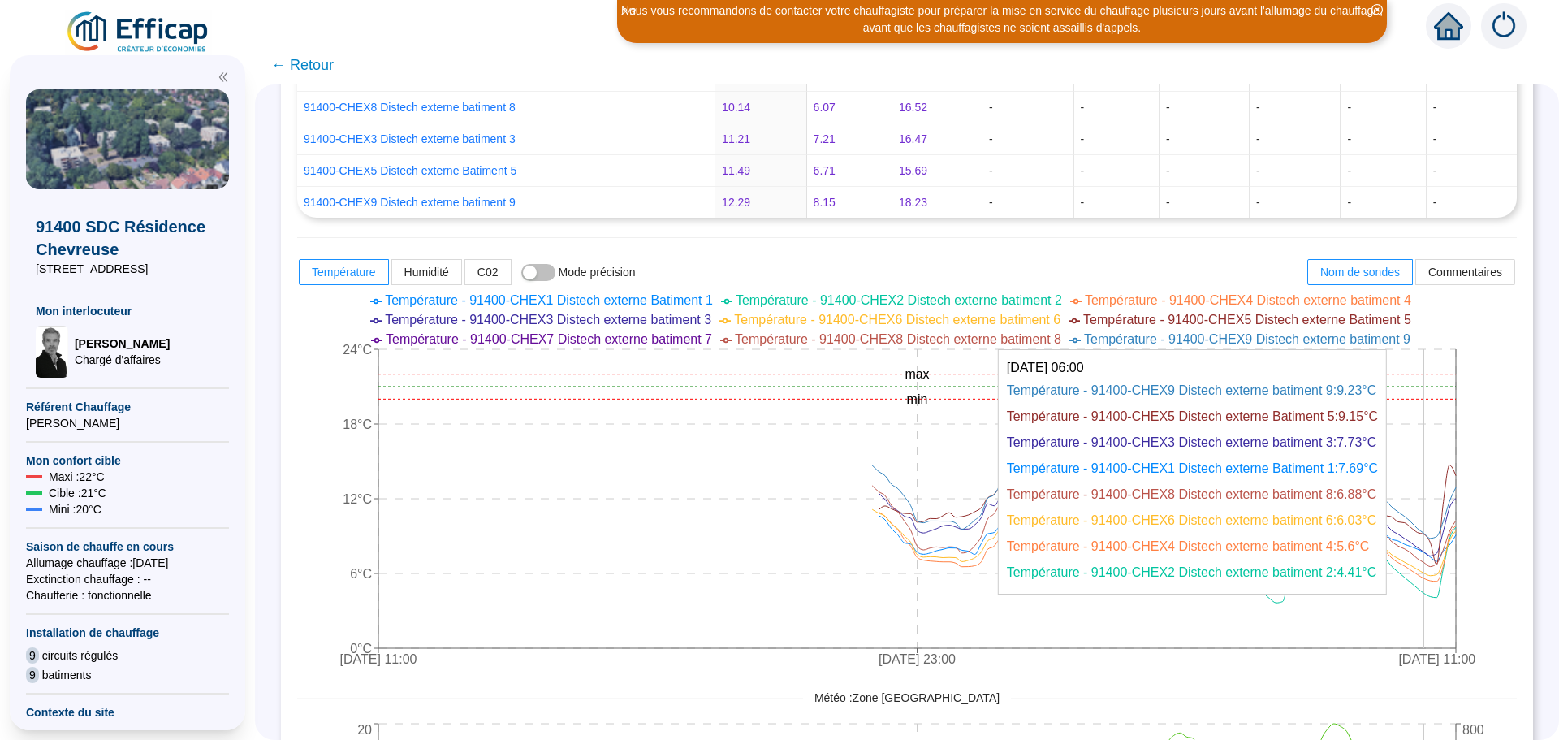
scroll to position [650, 0]
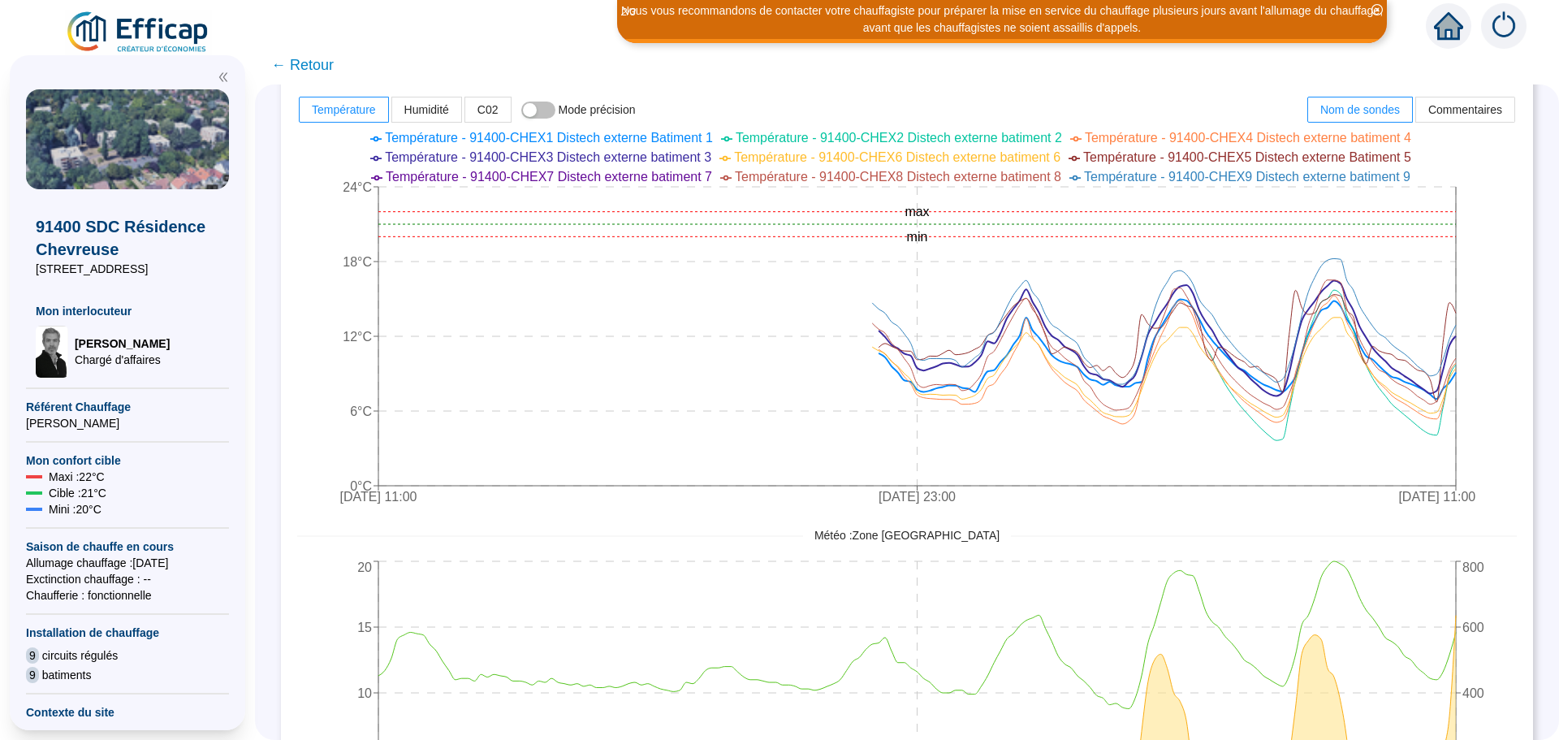
click at [309, 67] on span "← Retour" at bounding box center [302, 65] width 63 height 23
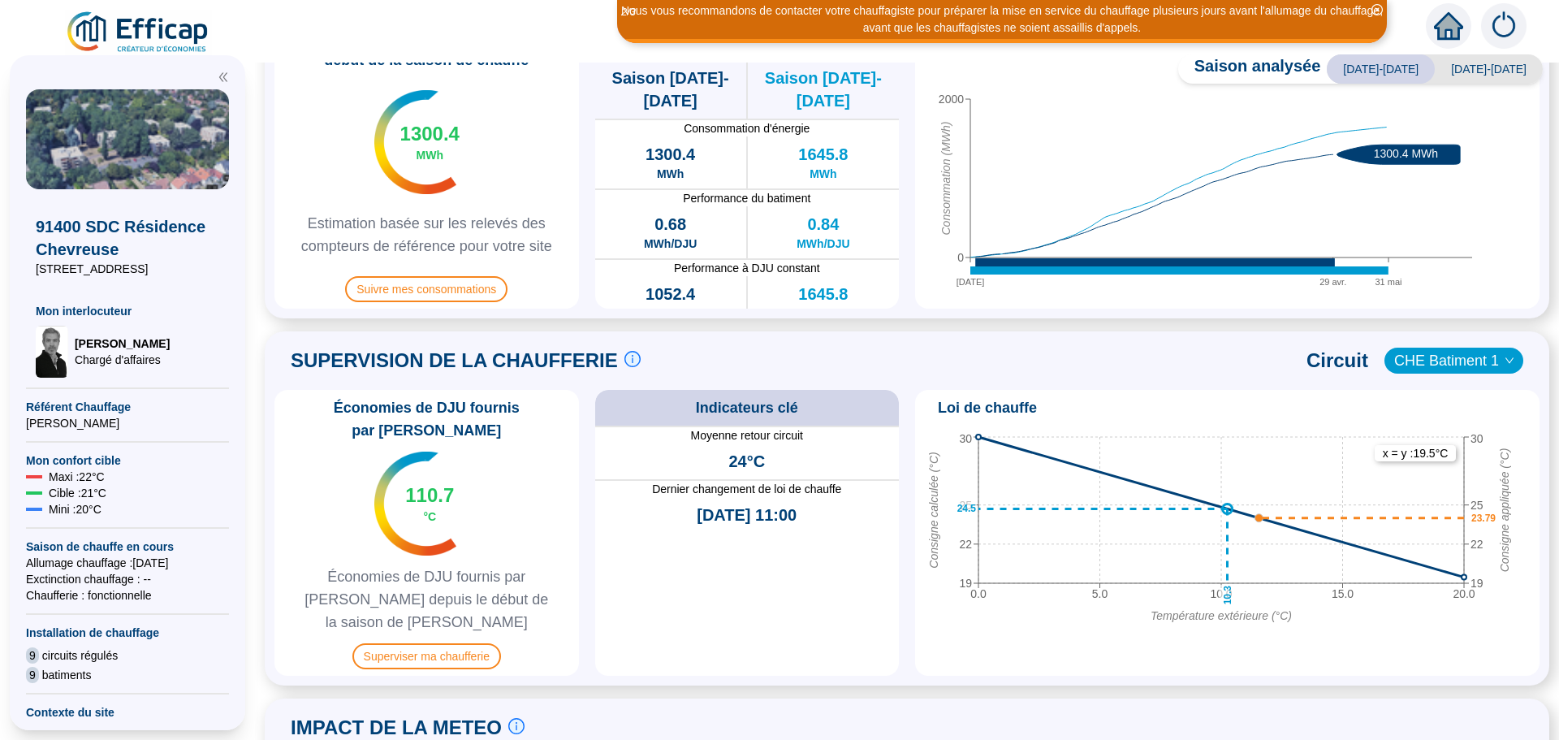
scroll to position [568, 0]
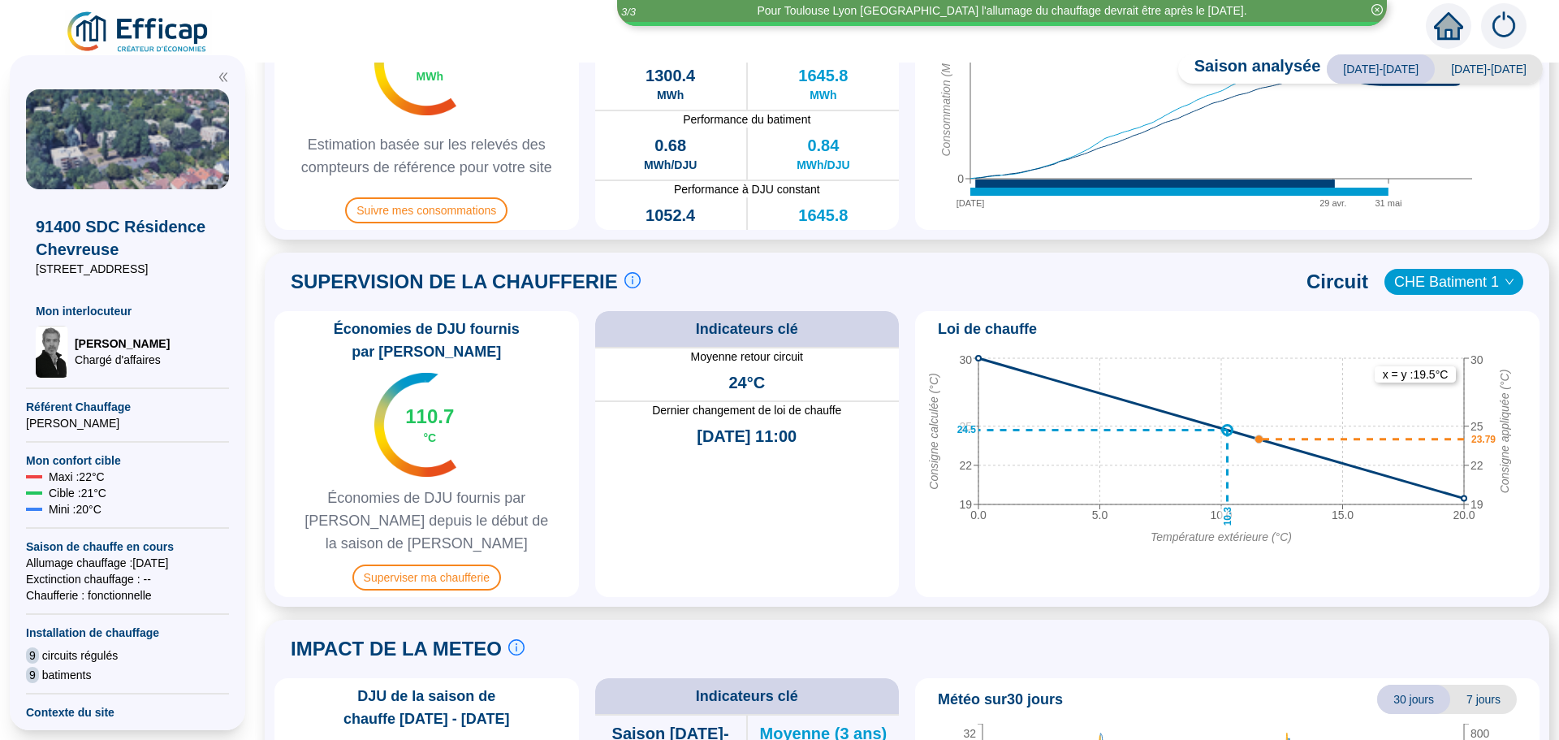
click at [1401, 291] on span "CHE Batiment 1" at bounding box center [1453, 282] width 119 height 24
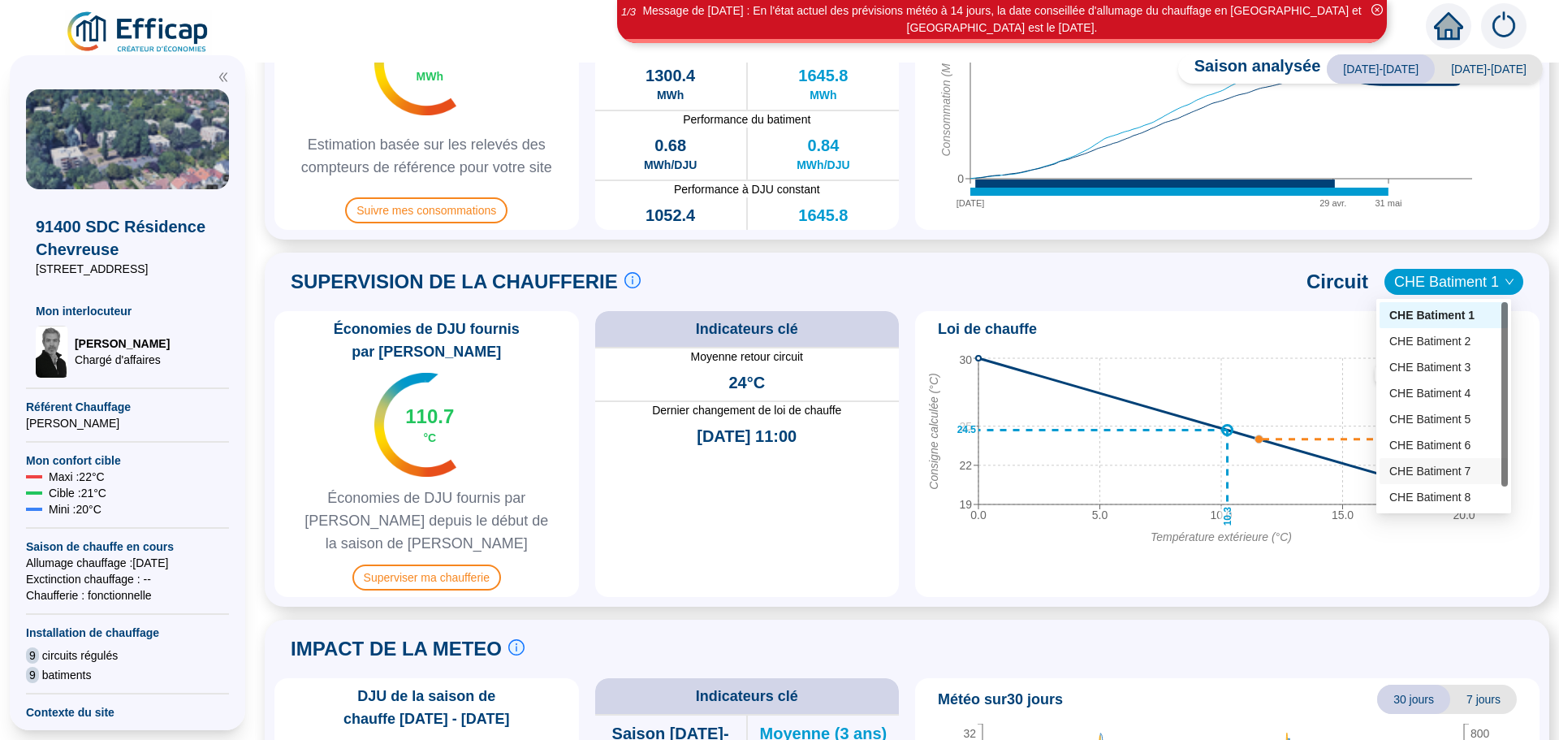
click at [1415, 478] on div "CHE Batiment 7" at bounding box center [1444, 471] width 109 height 17
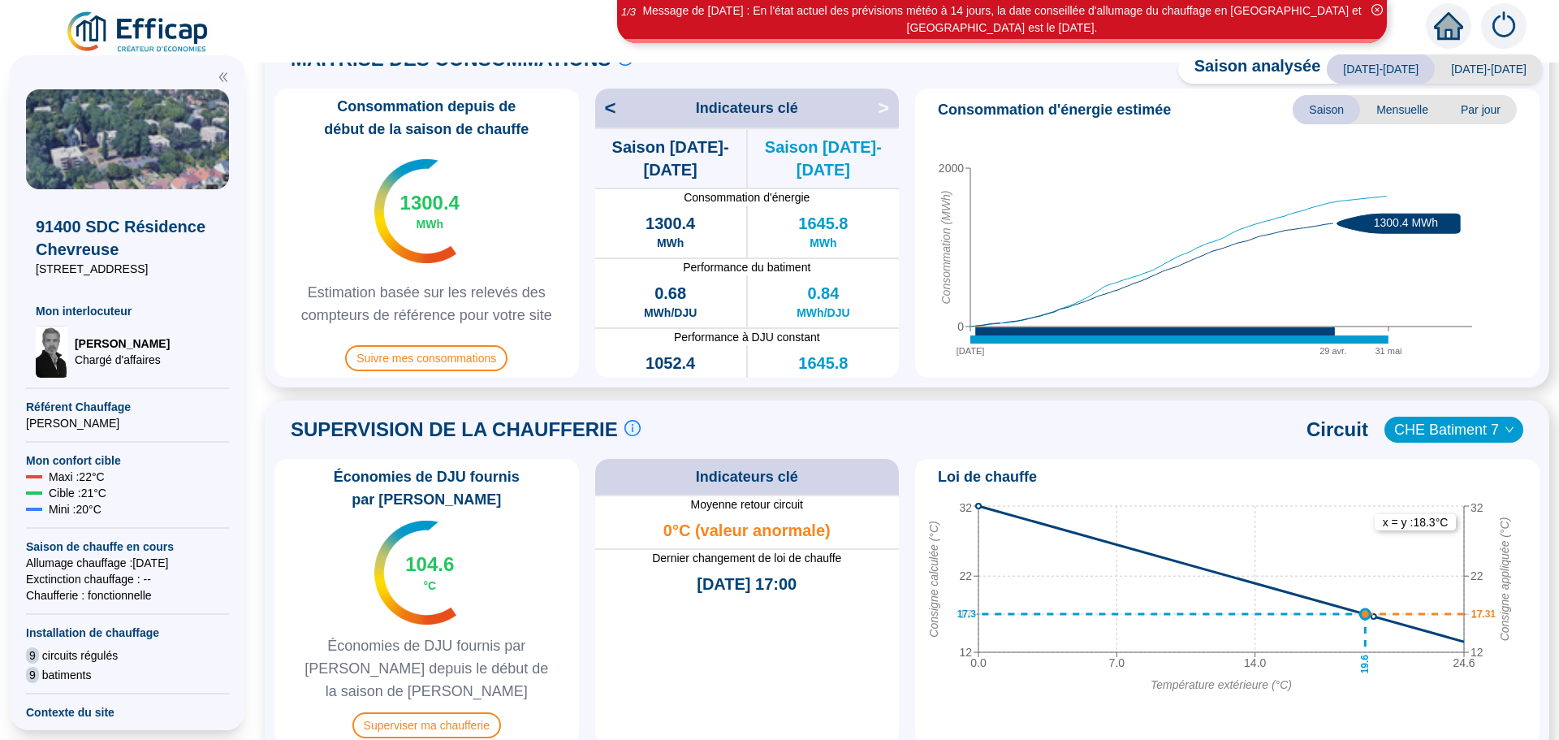
scroll to position [409, 0]
